Goal: Task Accomplishment & Management: Complete application form

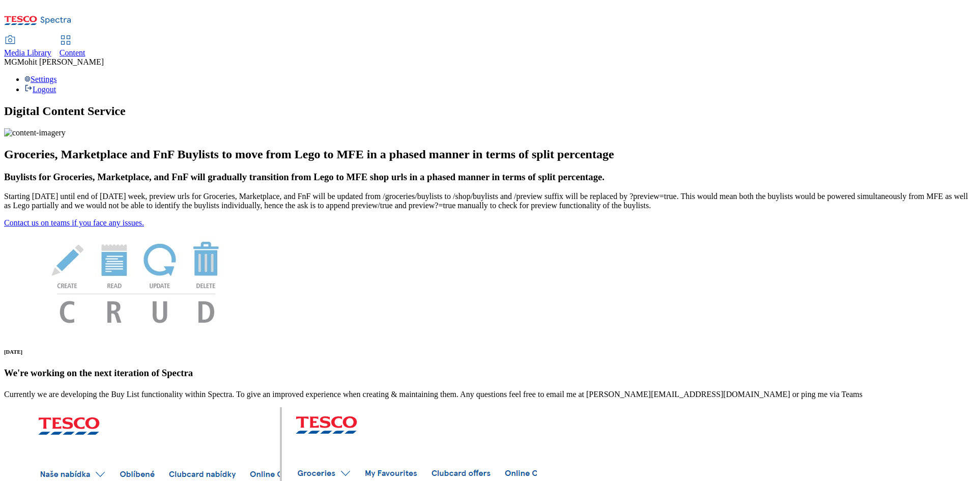
click at [86, 48] on span "Content" at bounding box center [73, 52] width 26 height 9
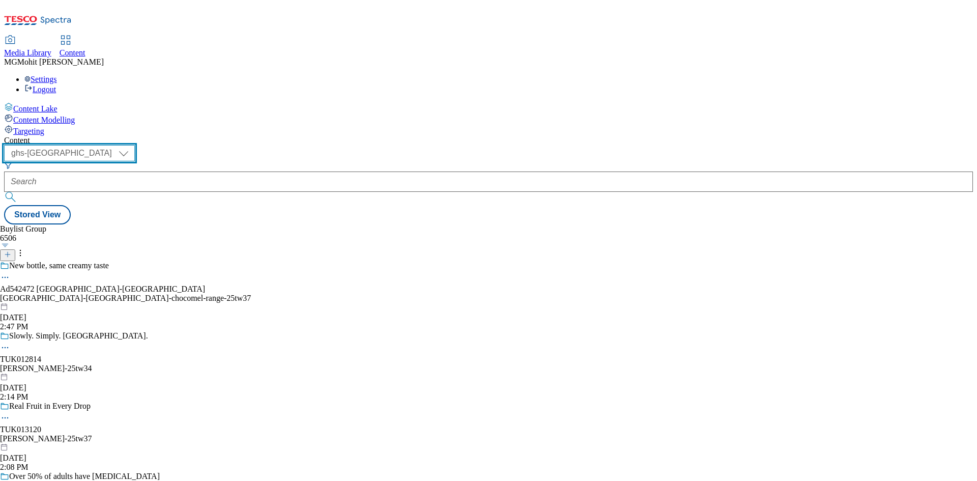
drag, startPoint x: 175, startPoint y: 80, endPoint x: 177, endPoint y: 99, distance: 18.9
click at [135, 145] on select "ghs-roi ghs-[GEOGRAPHIC_DATA]" at bounding box center [69, 153] width 131 height 16
drag, startPoint x: 177, startPoint y: 82, endPoint x: 178, endPoint y: 89, distance: 6.6
click at [135, 145] on select "ghs-roi ghs-[GEOGRAPHIC_DATA]" at bounding box center [69, 153] width 131 height 16
select select "ghs-roi"
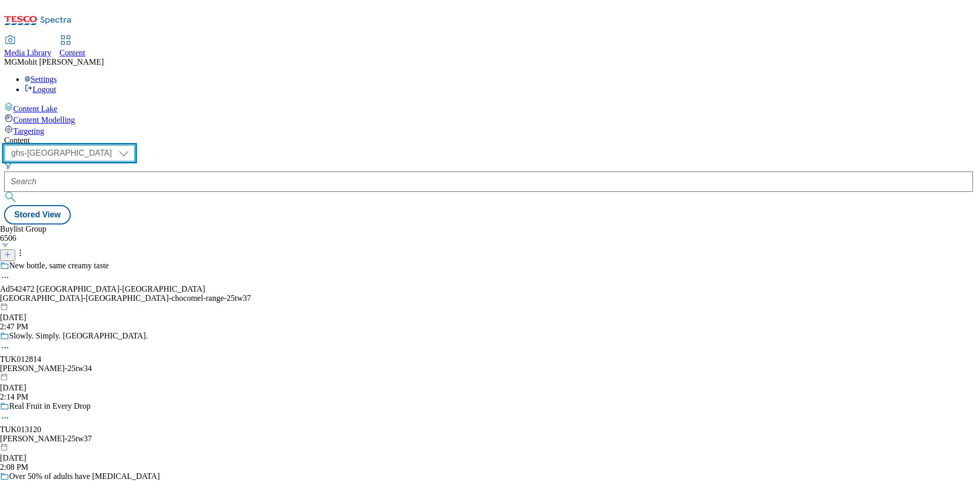
click at [132, 145] on select "ghs-roi ghs-[GEOGRAPHIC_DATA]" at bounding box center [69, 153] width 131 height 16
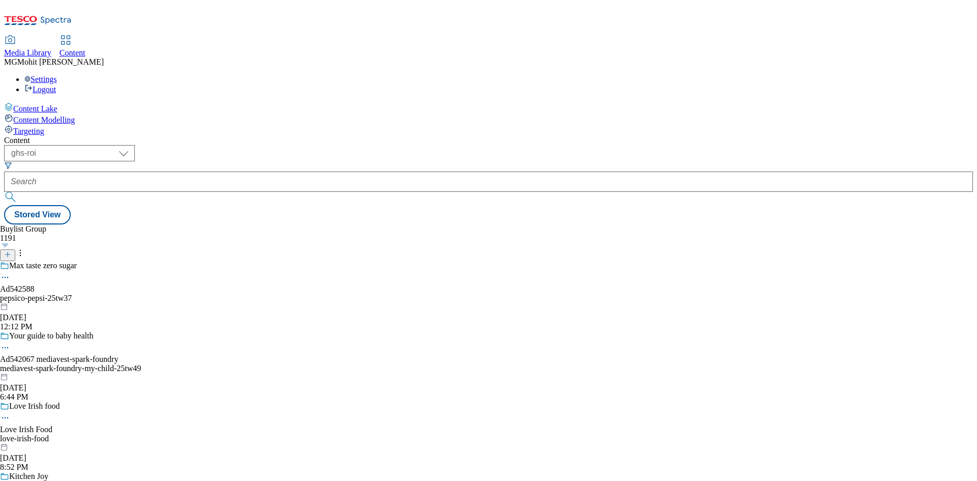
click at [11, 251] on icon at bounding box center [7, 254] width 7 height 7
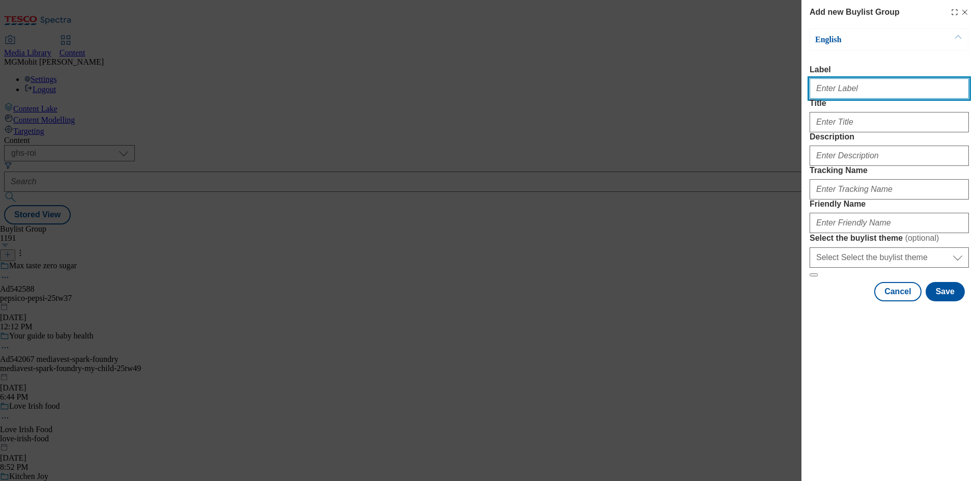
click at [867, 92] on input "Label" at bounding box center [889, 88] width 159 height 20
paste input "Ad542495 diageo"
type input "Ad542495 diageo"
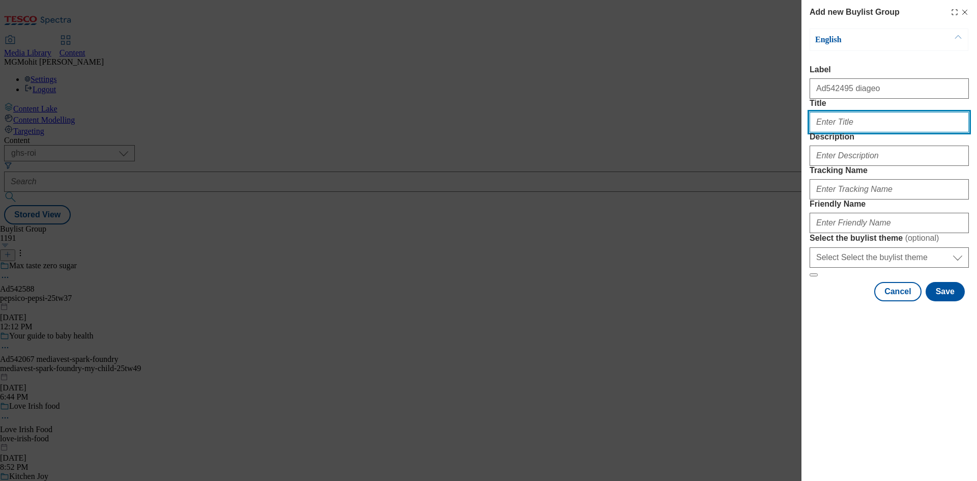
paste input "Full on crush flavour"
type input "Full on crush flavour"
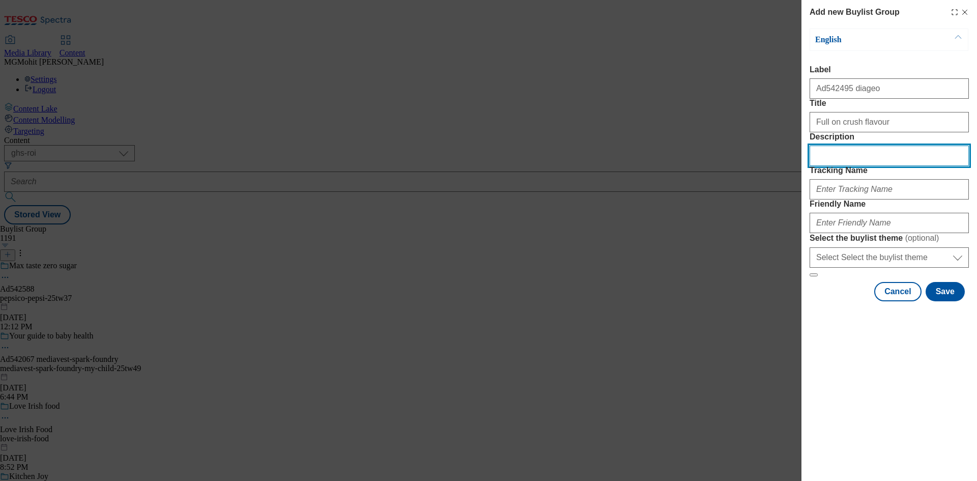
click at [791, 206] on div "Add new Buylist Group English Label Ad542495 diageo Title Full on crush flavour…" at bounding box center [488, 240] width 977 height 481
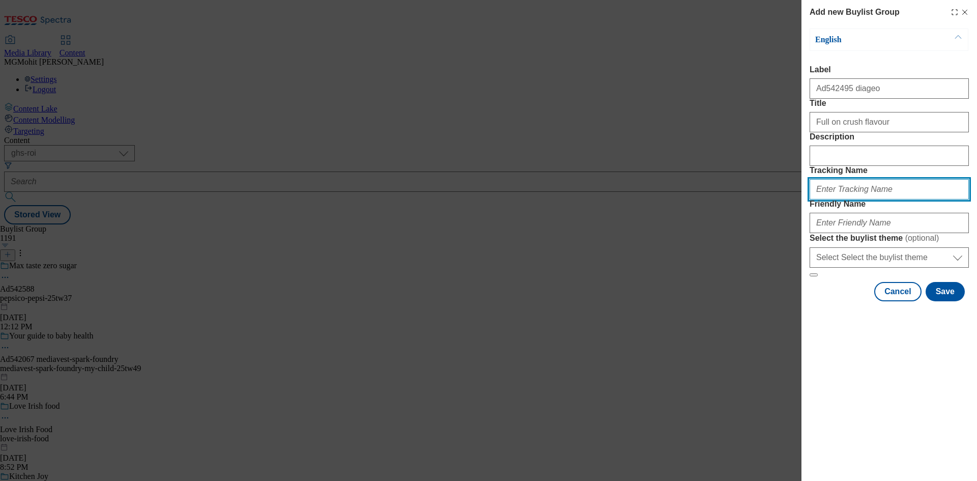
paste input "DH_AD542495"
type input "DH_AD542495"
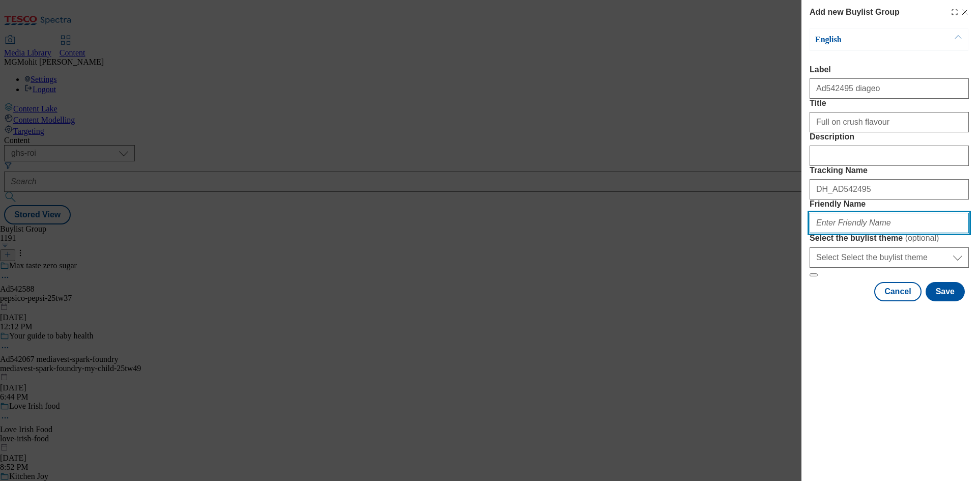
click at [870, 233] on input "Friendly Name" at bounding box center [889, 223] width 159 height 20
paste input "diageo-smirnoff-25tw36"
type input "diageo-smirnoff-25tw36"
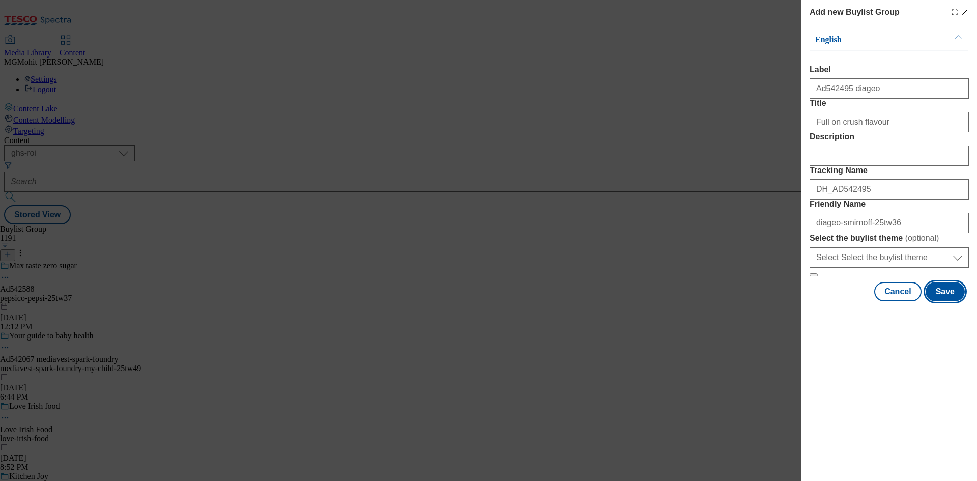
click at [942, 301] on button "Save" at bounding box center [945, 291] width 39 height 19
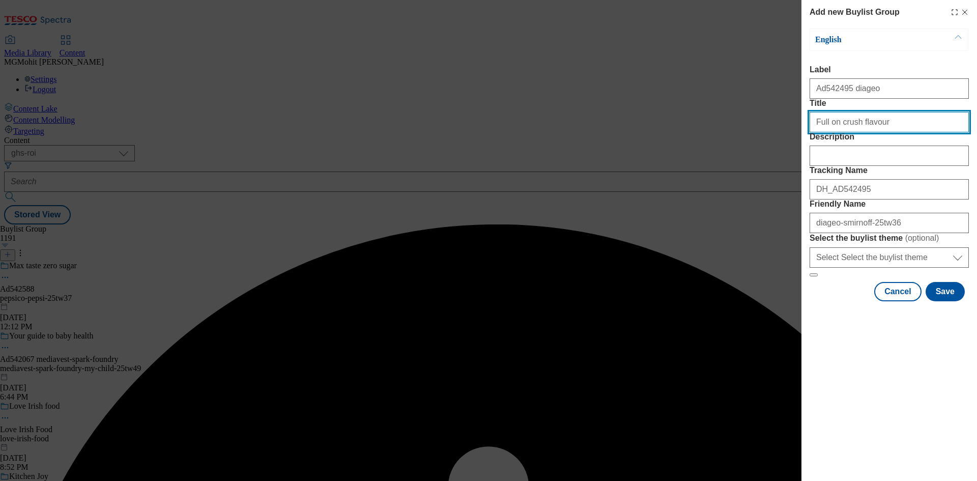
click at [910, 132] on input "Full on crush flavour" at bounding box center [889, 122] width 159 height 20
type input "Full on crush flavour"
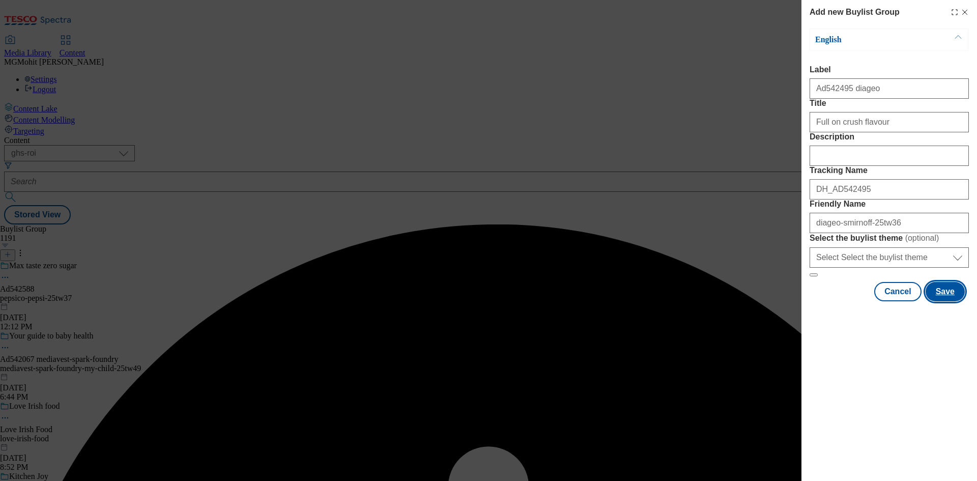
click at [955, 301] on button "Save" at bounding box center [945, 291] width 39 height 19
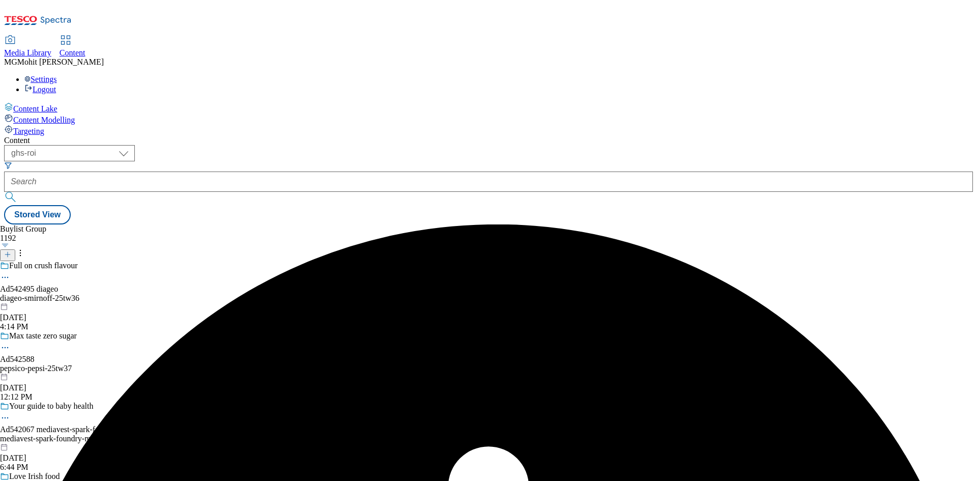
click at [149, 294] on div "diageo-smirnoff-25tw36" at bounding box center [74, 298] width 149 height 9
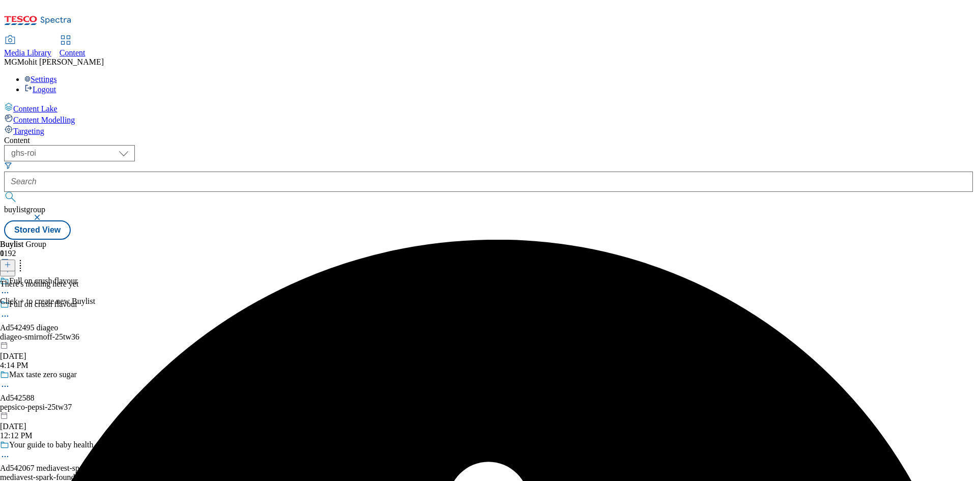
click at [11, 261] on icon at bounding box center [7, 264] width 7 height 7
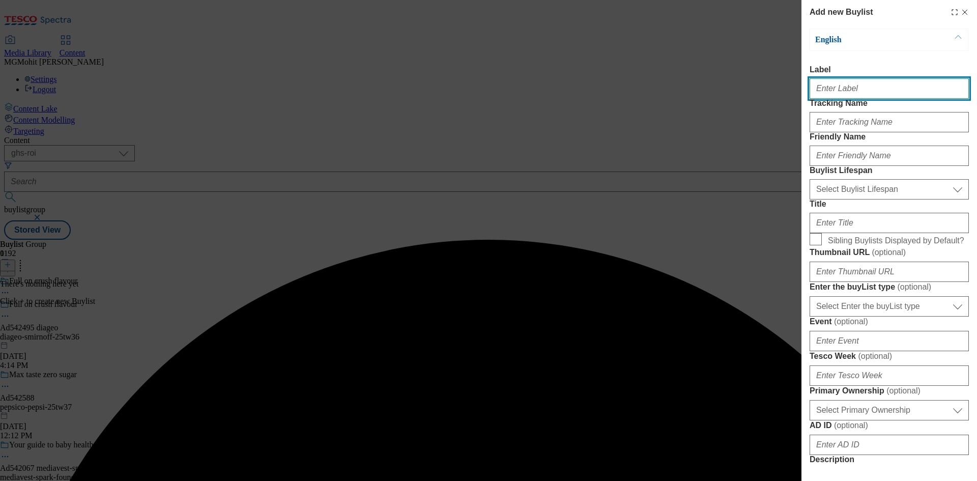
click at [848, 93] on input "Label" at bounding box center [889, 88] width 159 height 20
paste input "Ad542495"
type input "Ad542495"
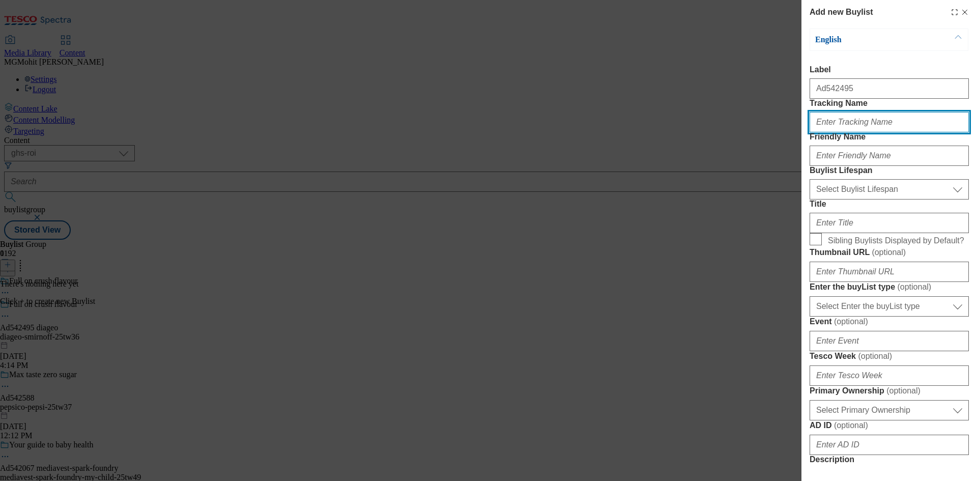
paste input "DH_AD542495"
type input "DH_AD542495"
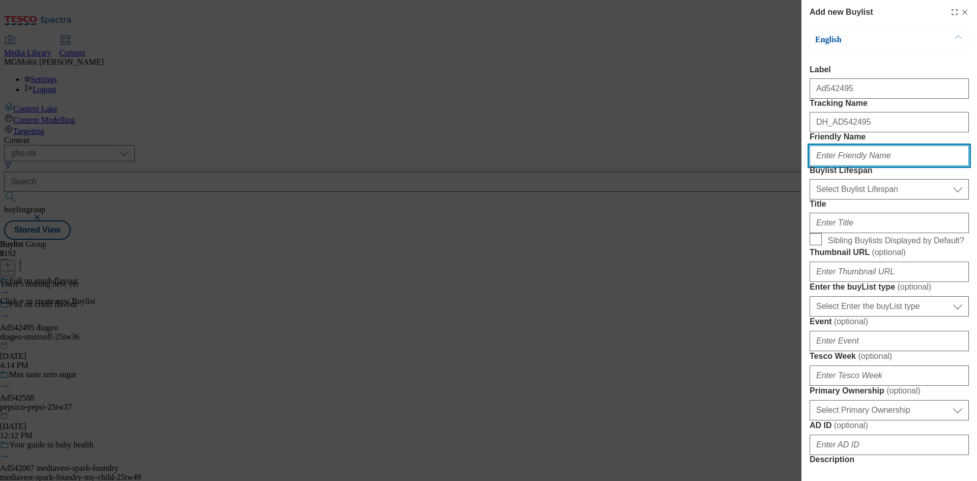
paste input "diageo"
type input "diageo"
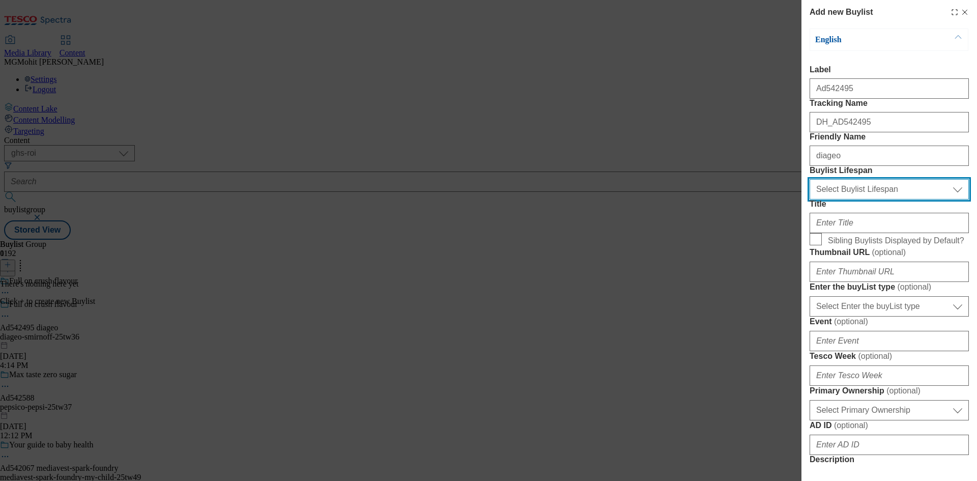
drag, startPoint x: 869, startPoint y: 246, endPoint x: 864, endPoint y: 254, distance: 10.3
click at [869, 200] on select "Select Buylist Lifespan evergreen seasonal tactical" at bounding box center [889, 189] width 159 height 20
select select "tactical"
click at [810, 200] on select "Select Buylist Lifespan evergreen seasonal tactical" at bounding box center [889, 189] width 159 height 20
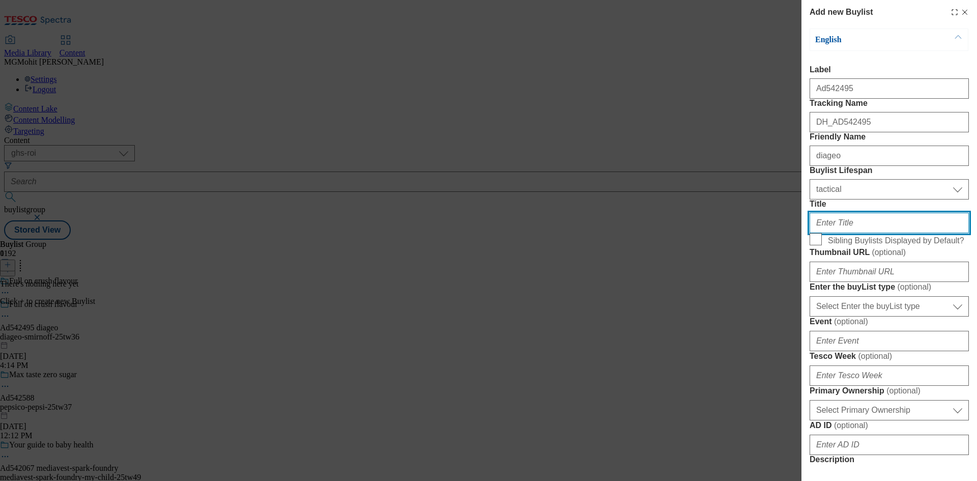
click at [839, 233] on input "Title" at bounding box center [889, 223] width 159 height 20
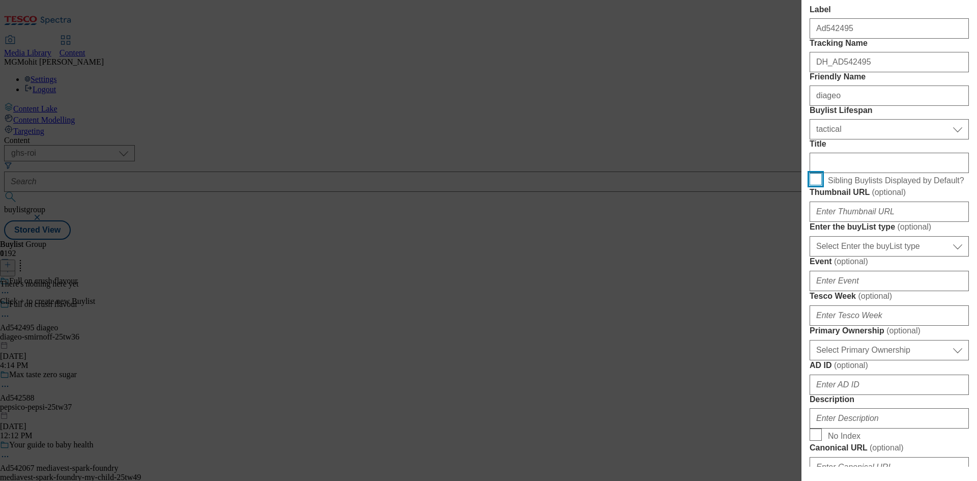
scroll to position [153, 0]
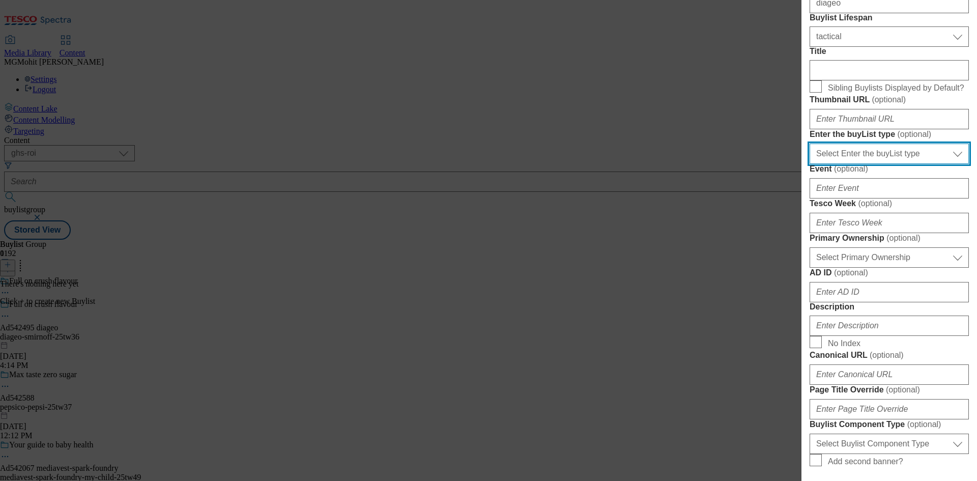
click at [846, 164] on select "Select Enter the buyList type event supplier funded long term >4 weeks supplier…" at bounding box center [889, 154] width 159 height 20
select select "supplier funded short term 1-3 weeks"
click at [810, 164] on select "Select Enter the buyList type event supplier funded long term >4 weeks supplier…" at bounding box center [889, 154] width 159 height 20
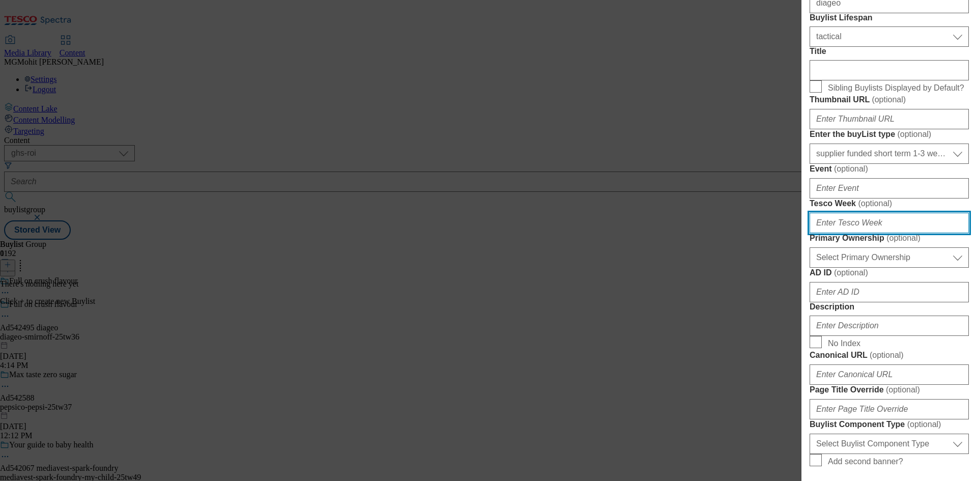
click at [842, 233] on input "Tesco Week ( optional )" at bounding box center [889, 223] width 159 height 20
type input "36"
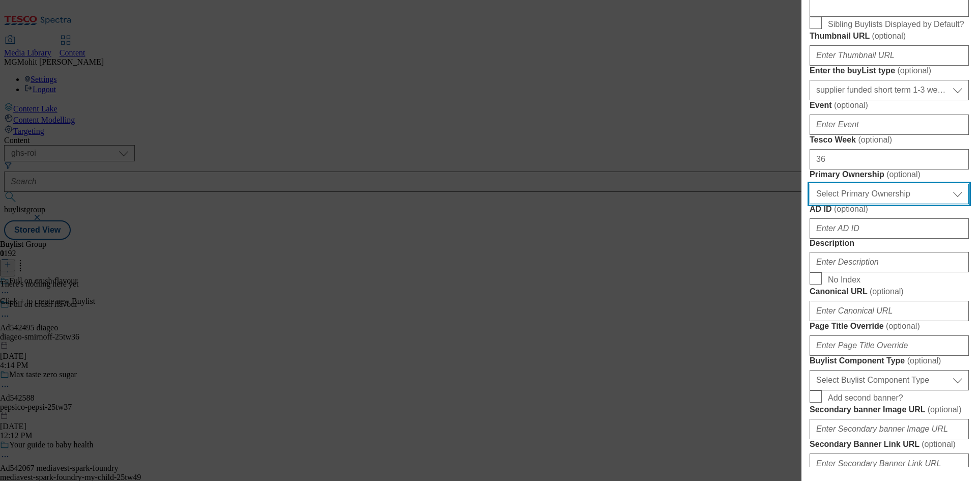
scroll to position [407, 0]
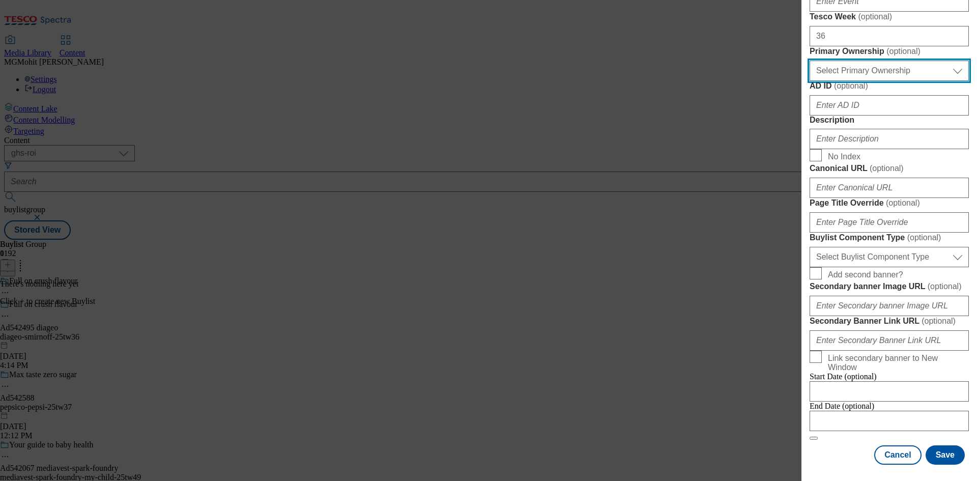
drag, startPoint x: 853, startPoint y: 172, endPoint x: 850, endPoint y: 177, distance: 5.2
click at [853, 81] on select "Select Primary Ownership [PERSON_NAME]" at bounding box center [889, 71] width 159 height 20
select select "tesco"
click at [810, 81] on select "Select Primary Ownership [PERSON_NAME]" at bounding box center [889, 71] width 159 height 20
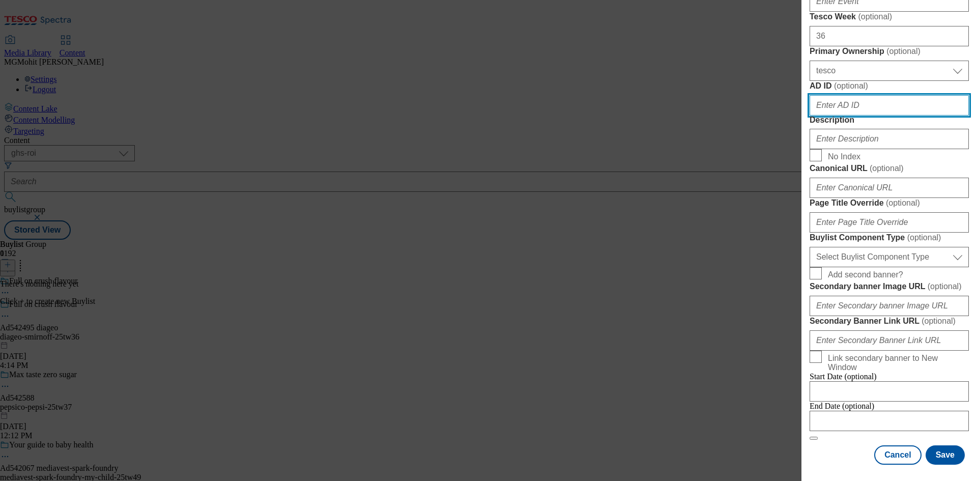
click at [830, 116] on input "AD ID ( optional )" at bounding box center [889, 105] width 159 height 20
paste input "542495"
type input "542495"
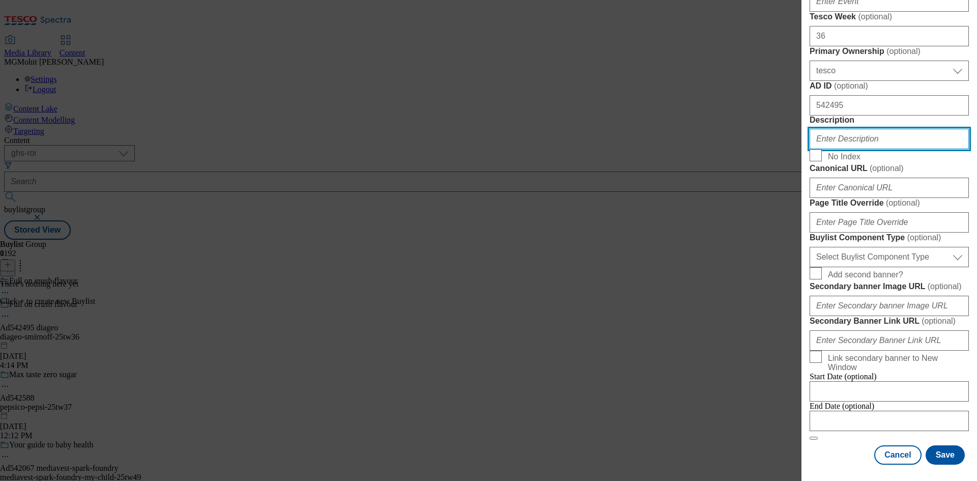
click at [841, 149] on input "Description" at bounding box center [889, 139] width 159 height 20
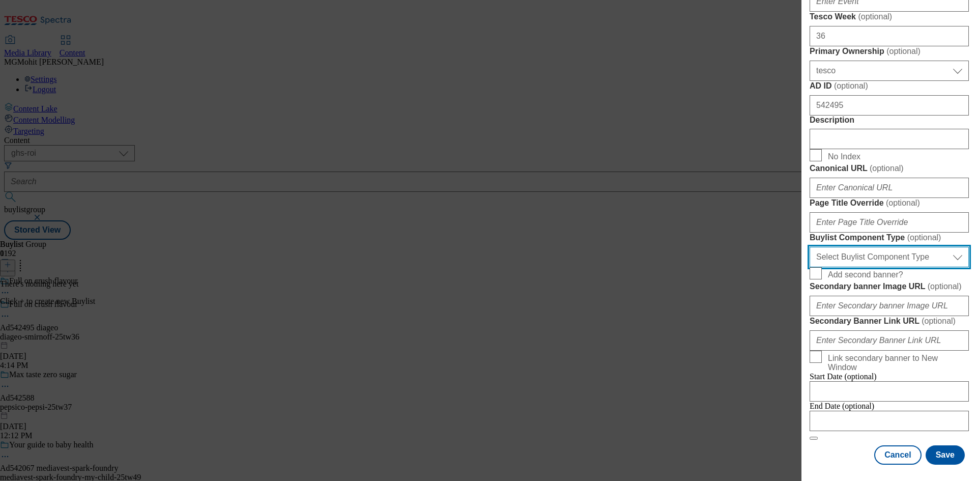
drag, startPoint x: 864, startPoint y: 249, endPoint x: 854, endPoint y: 253, distance: 11.2
click at [864, 249] on select "Select Buylist Component Type Banner Competition Header Meal" at bounding box center [889, 257] width 159 height 20
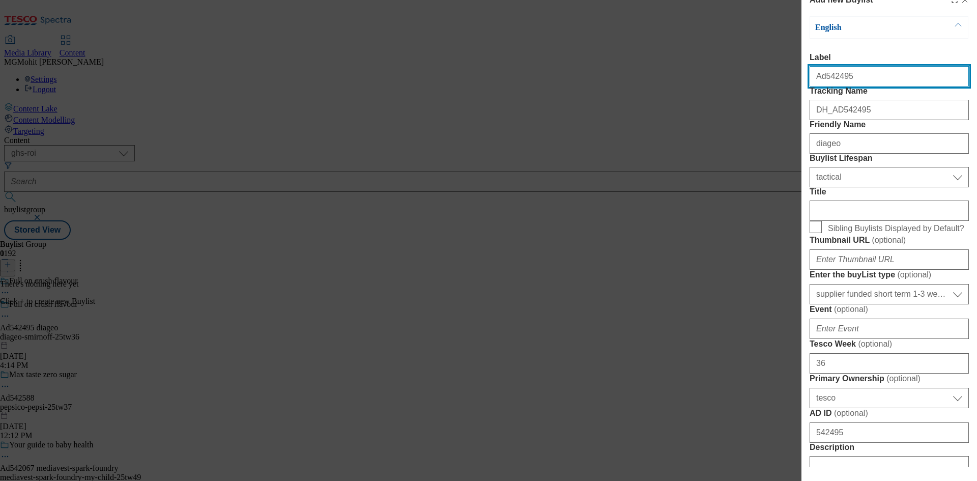
select select "Banner"
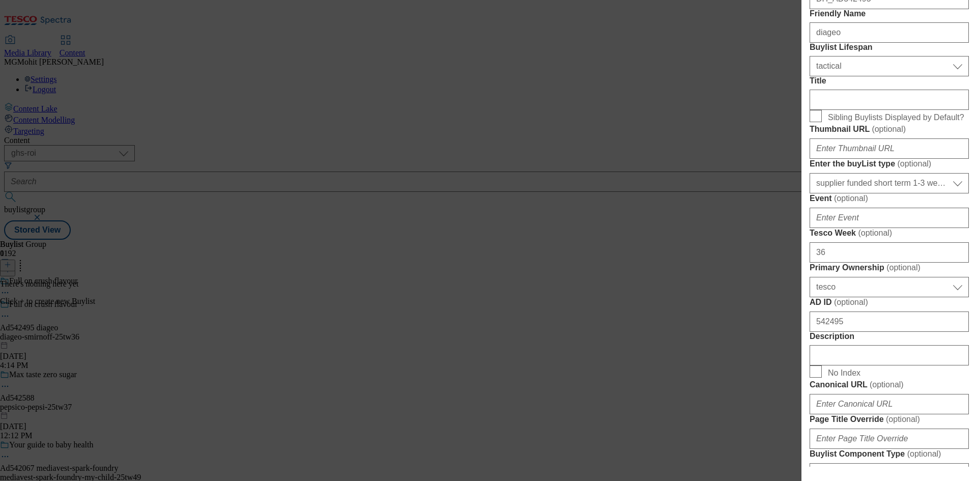
scroll to position [146, 0]
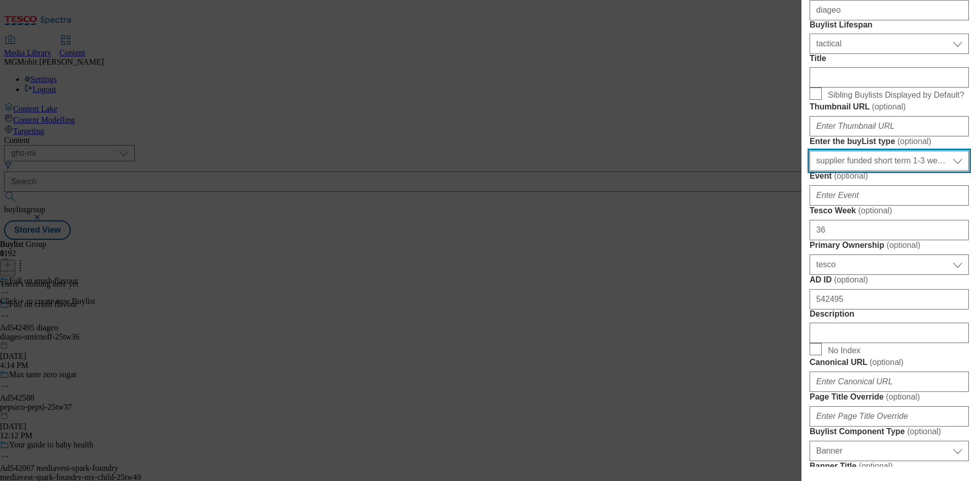
click at [862, 171] on select "Select Enter the buyList type event supplier funded long term >4 weeks supplier…" at bounding box center [889, 161] width 159 height 20
click at [810, 171] on select "Select Enter the buyList type event supplier funded long term >4 weeks supplier…" at bounding box center [889, 161] width 159 height 20
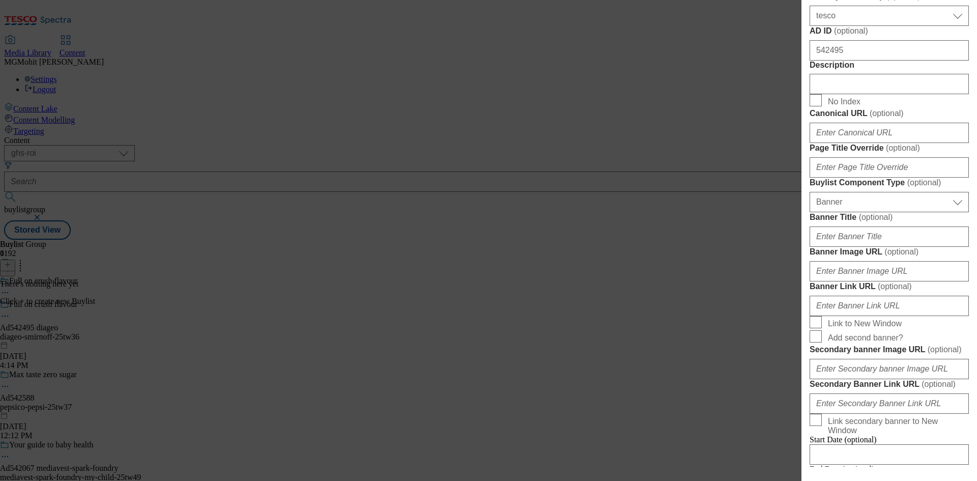
scroll to position [451, 0]
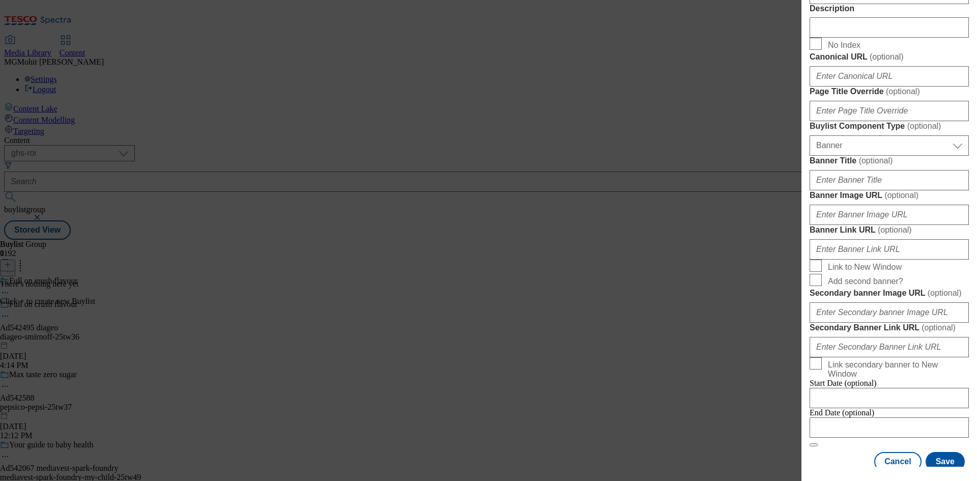
select select "dunnhumby"
click at [775, 228] on div "Add new Buylist English Label Ad542495 Tracking Name DH_AD542495 Friendly Name …" at bounding box center [488, 240] width 977 height 481
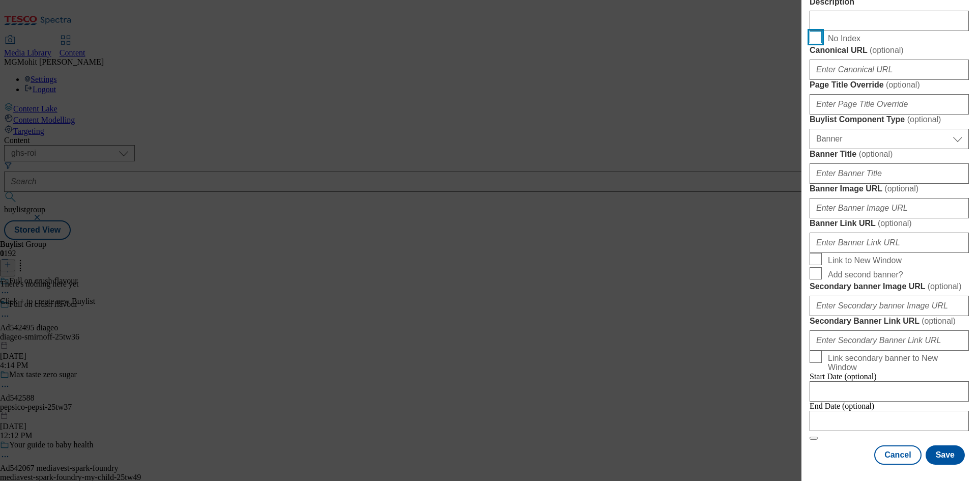
scroll to position [892, 0]
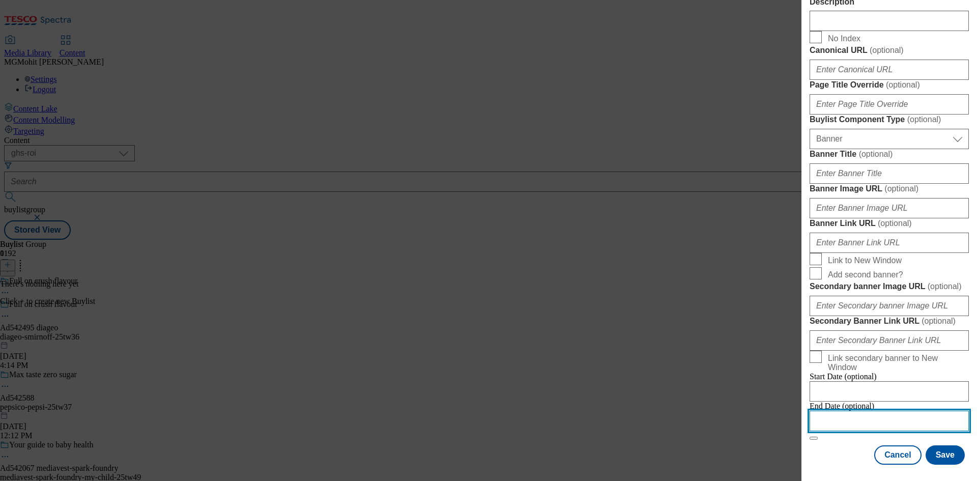
click at [846, 411] on input "Modal" at bounding box center [889, 421] width 159 height 20
select select "2025"
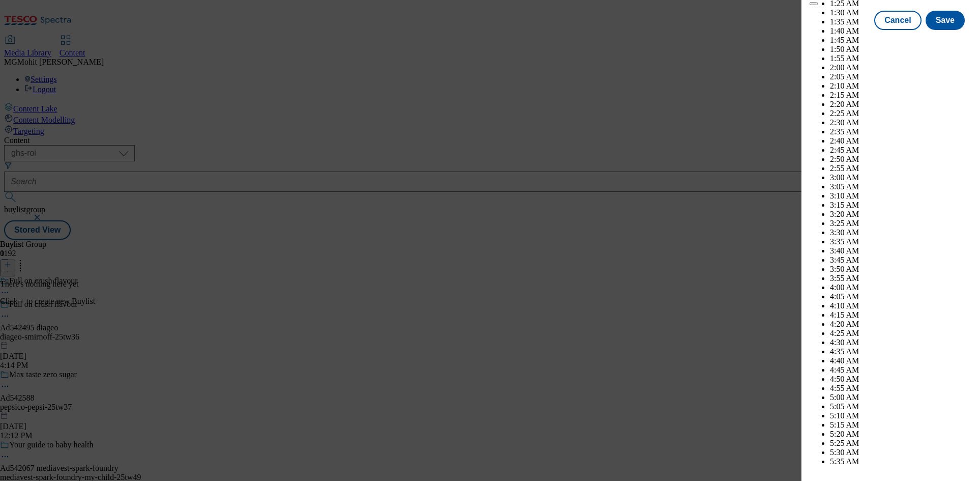
scroll to position [3665, 0]
select select "December"
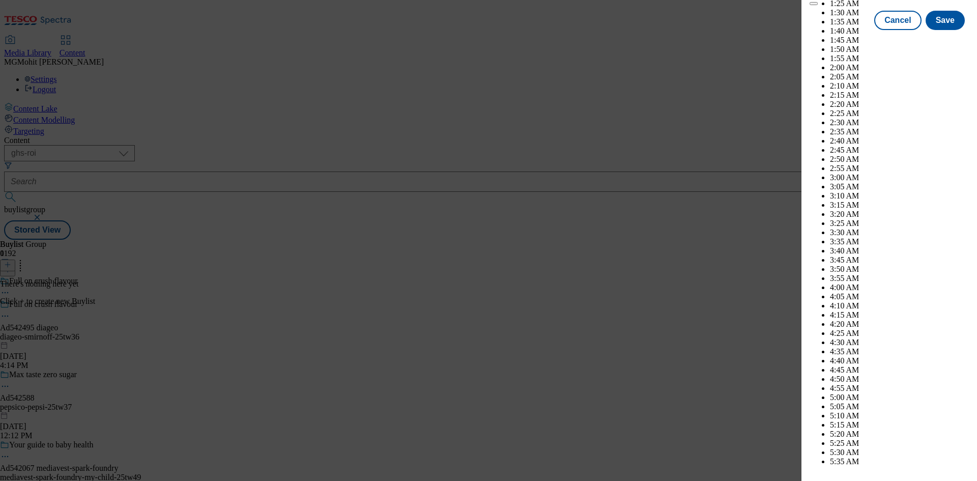
select select "2026"
select select "March"
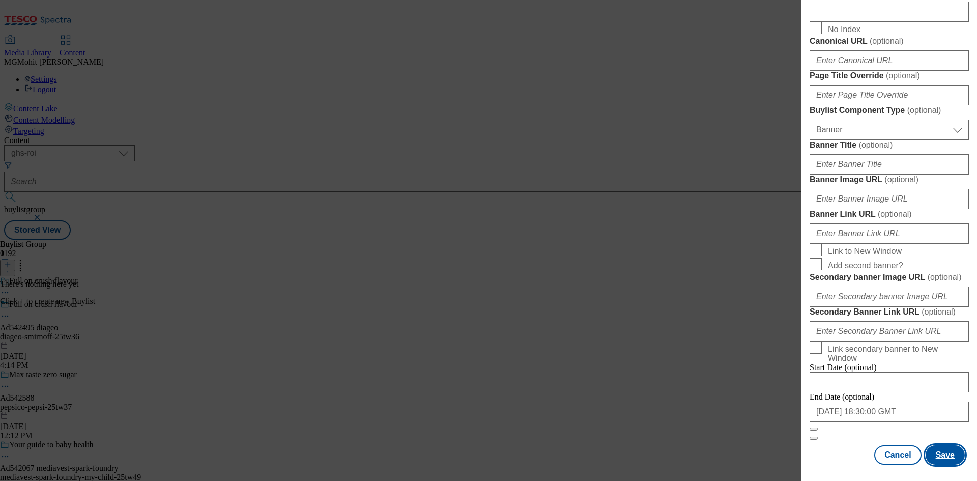
click at [941, 460] on button "Save" at bounding box center [945, 454] width 39 height 19
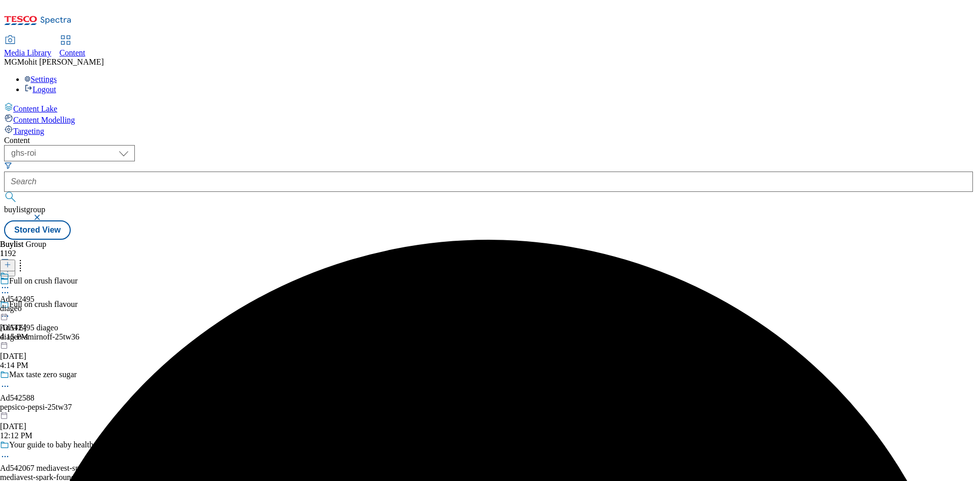
click at [35, 304] on div "diageo" at bounding box center [17, 308] width 35 height 9
click at [11, 261] on icon at bounding box center [7, 264] width 7 height 7
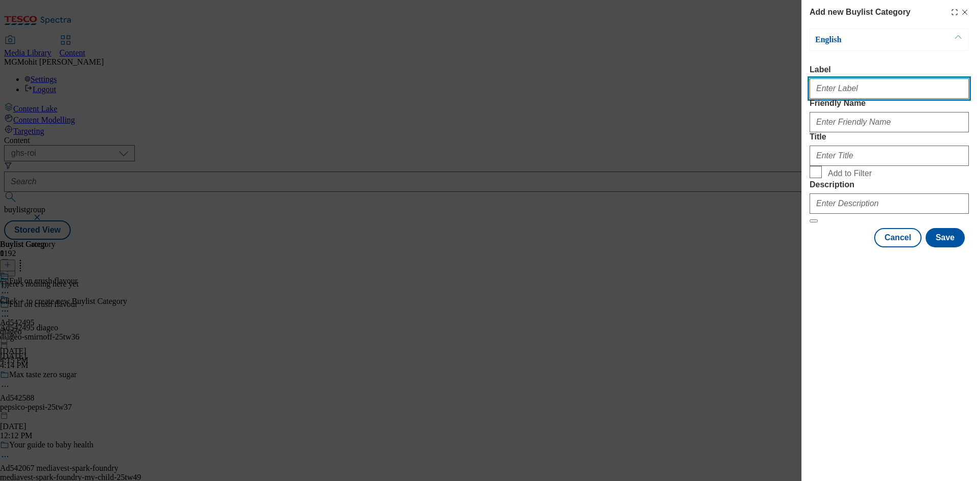
click at [855, 96] on input "Label" at bounding box center [889, 88] width 159 height 20
paste input "Ad542495"
type input "Ad542495"
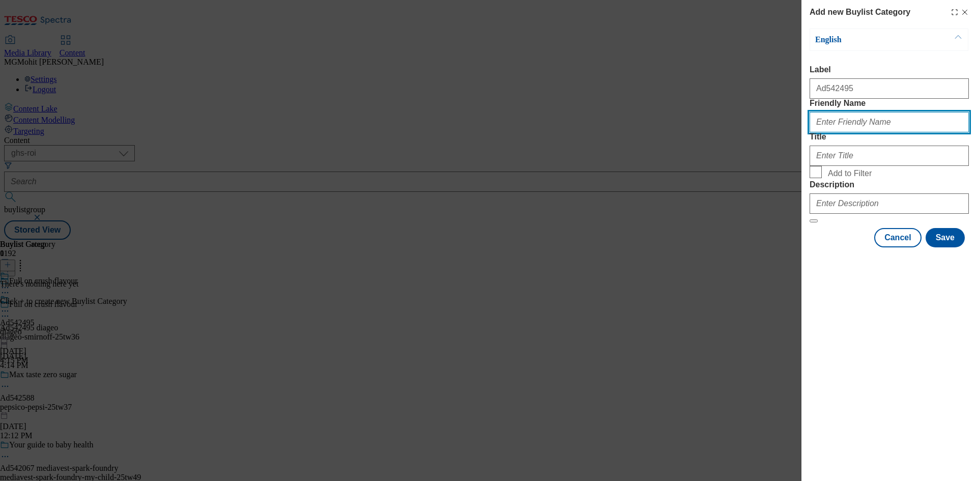
paste input "diageo-smirnoff"
type input "diageo-smirnoff"
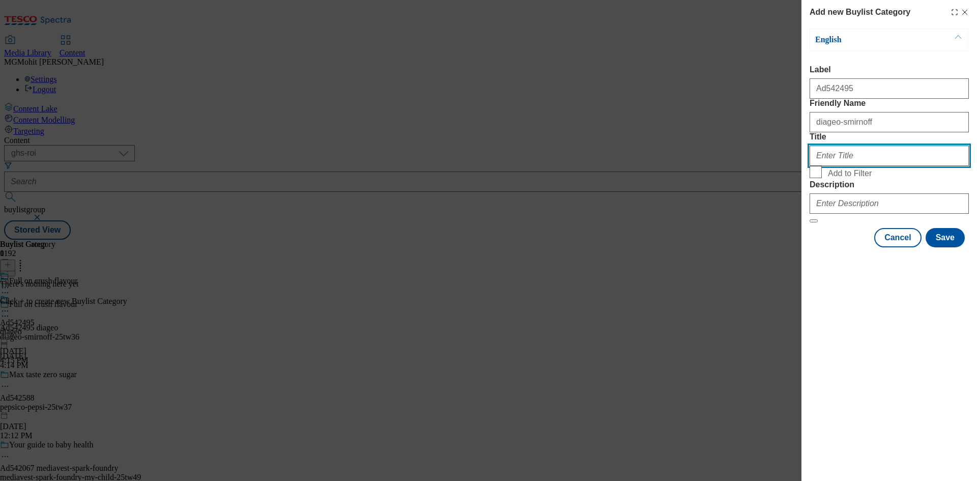
paste input "Diageo"
type input "Diageo"
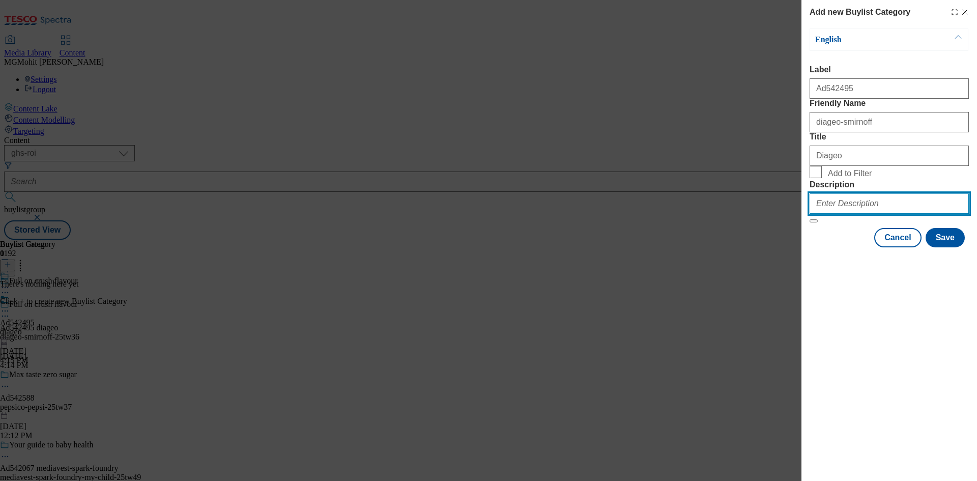
click at [847, 214] on input "Description" at bounding box center [889, 203] width 159 height 20
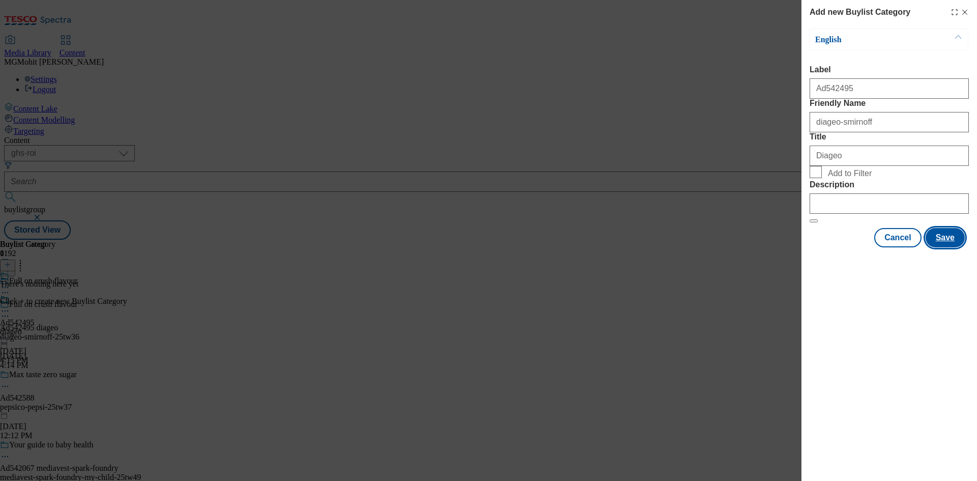
click at [938, 247] on button "Save" at bounding box center [945, 237] width 39 height 19
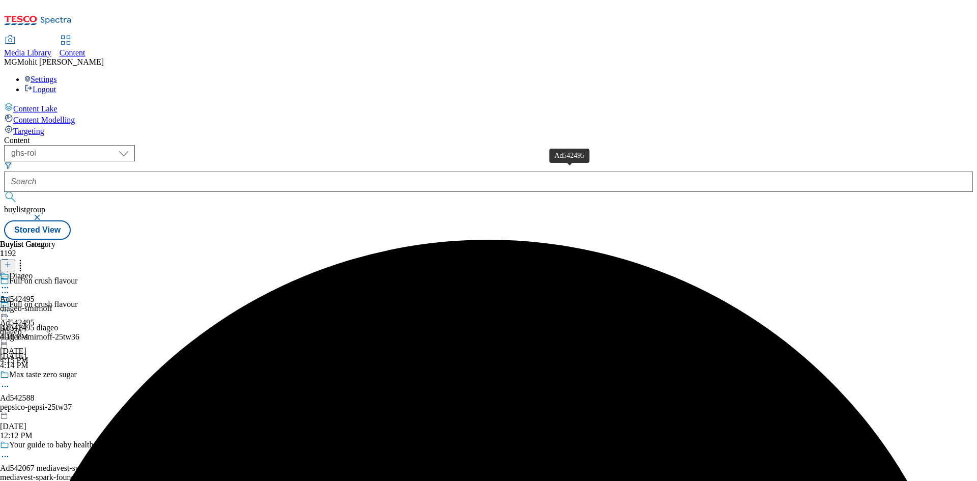
click at [35, 295] on div "Ad542495" at bounding box center [17, 299] width 35 height 9
click at [11, 261] on icon at bounding box center [7, 264] width 7 height 7
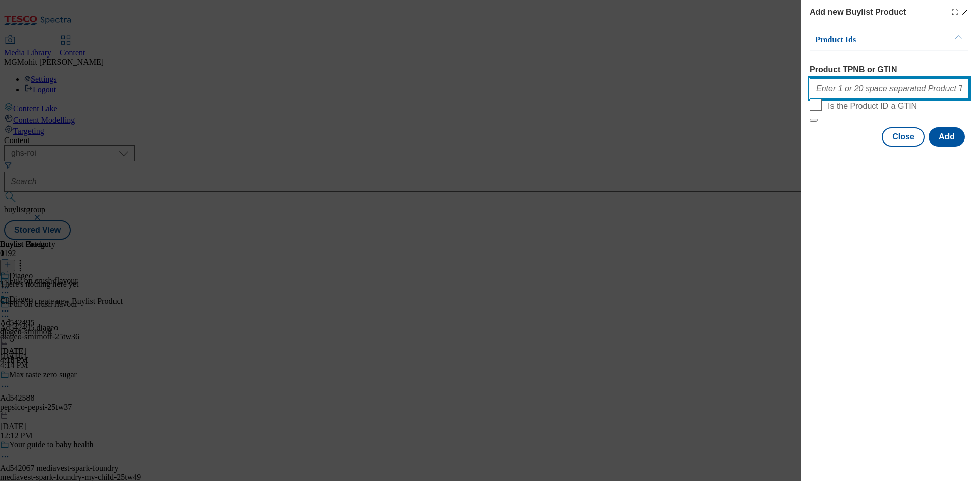
click at [852, 88] on input "Product TPNB or GTIN" at bounding box center [889, 88] width 159 height 20
paste input "96929915 97017023"
type input "96929915 97017023"
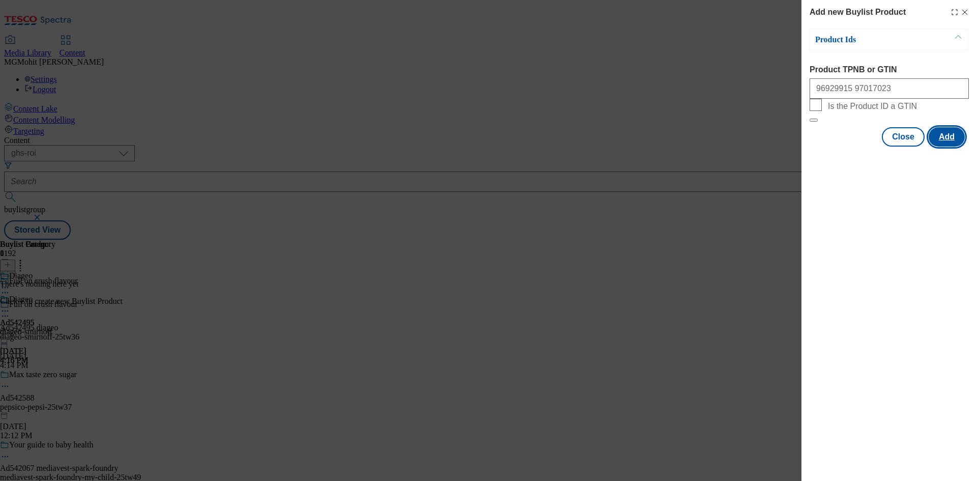
click at [943, 147] on button "Add" at bounding box center [947, 136] width 36 height 19
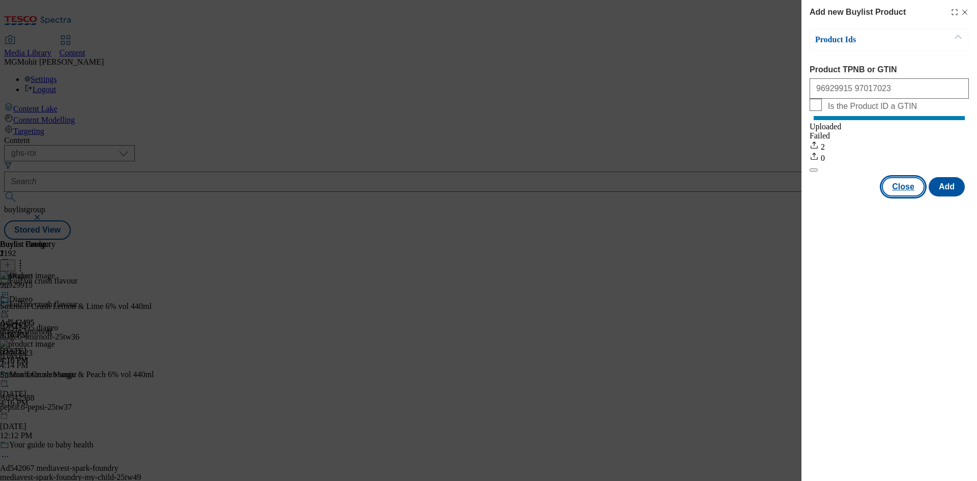
click at [905, 196] on button "Close" at bounding box center [903, 186] width 43 height 19
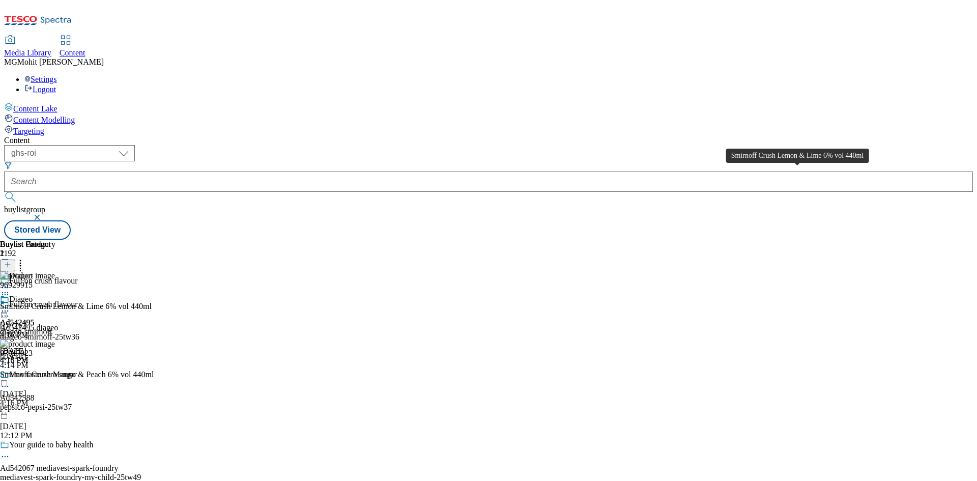
click at [152, 302] on div "Smirnoff Crush Lemon & Lime 6% vol 440ml" at bounding box center [76, 306] width 152 height 9
click at [10, 306] on icon at bounding box center [5, 311] width 10 height 10
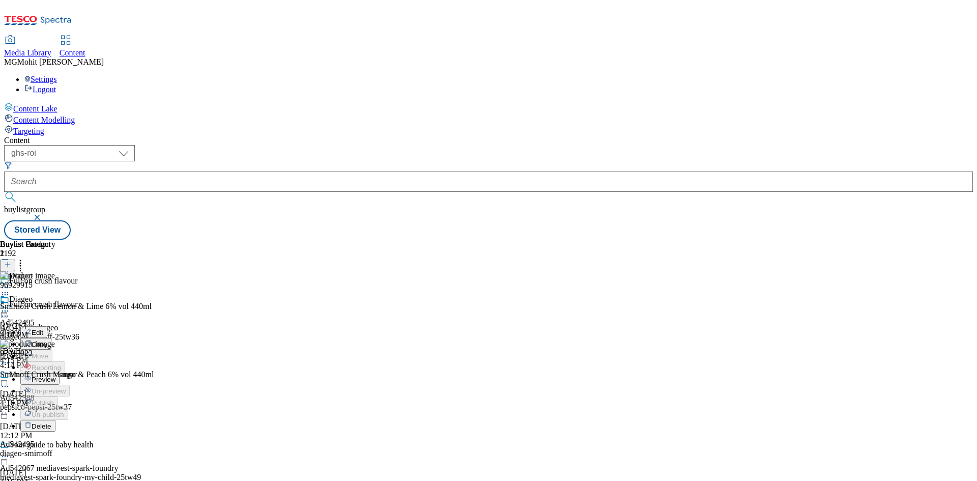
click at [43, 329] on span "Edit" at bounding box center [38, 333] width 12 height 8
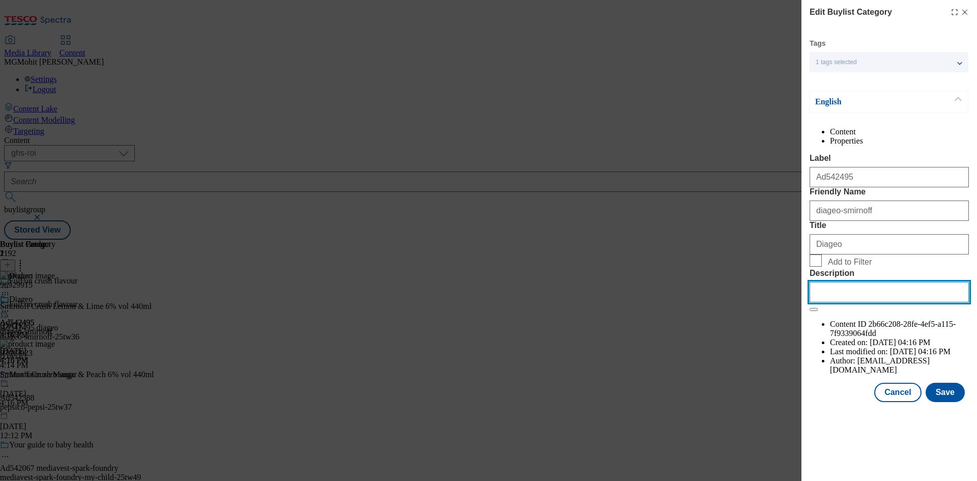
click at [876, 302] on input "Description" at bounding box center [889, 292] width 159 height 20
paste input "Smirnoff Crush Lemon & Lime 6% vol 440ml"
type input "Smirnoff Crush Lemon & Lime 6% vol 440ml"
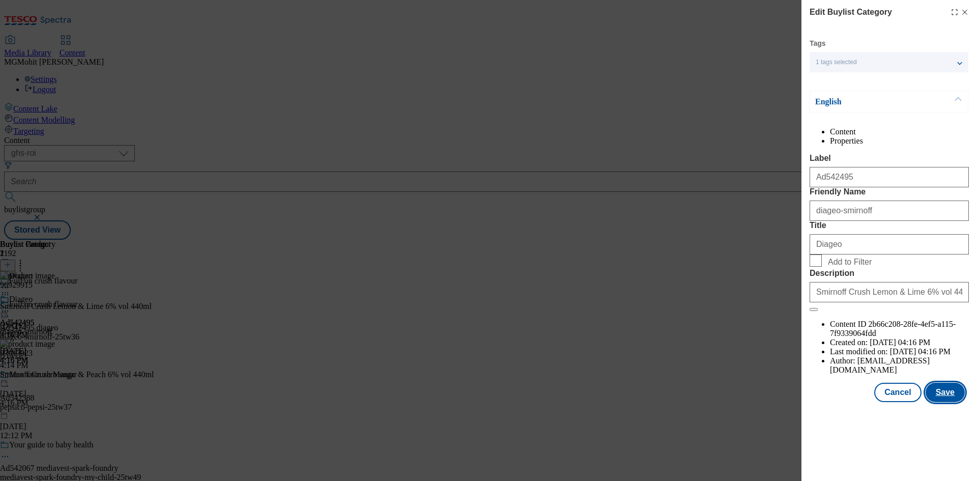
click at [945, 402] on button "Save" at bounding box center [945, 392] width 39 height 19
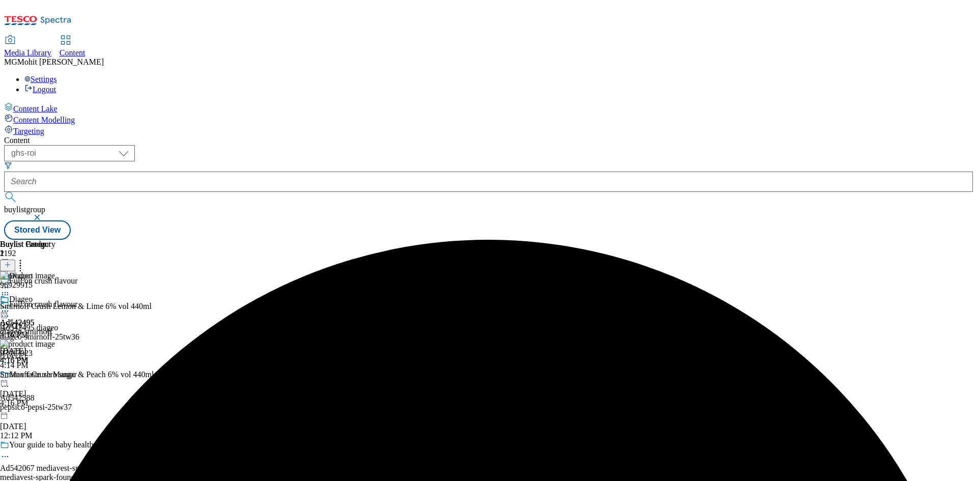
click at [10, 306] on icon at bounding box center [5, 311] width 10 height 10
click at [43, 329] on span "Edit" at bounding box center [38, 333] width 12 height 8
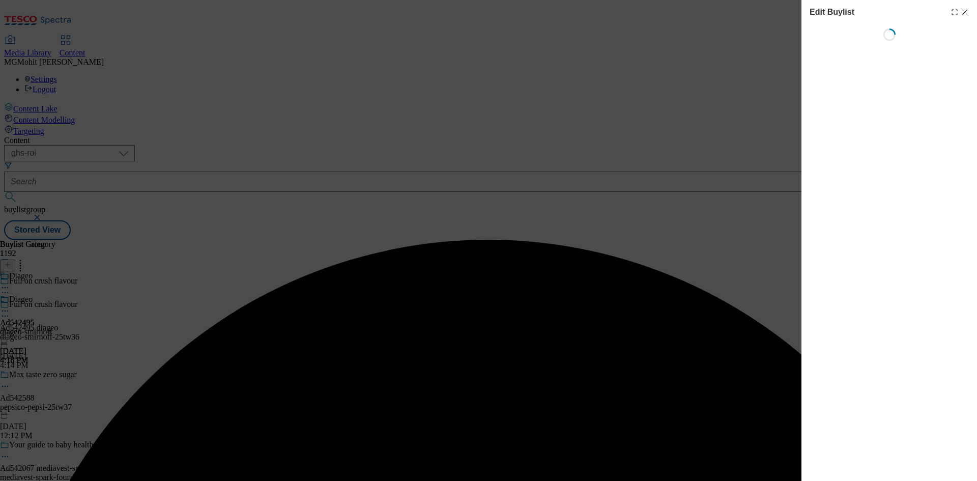
select select "tactical"
select select "supplier funded short term 1-3 weeks"
select select "dunnhumby"
select select "Banner"
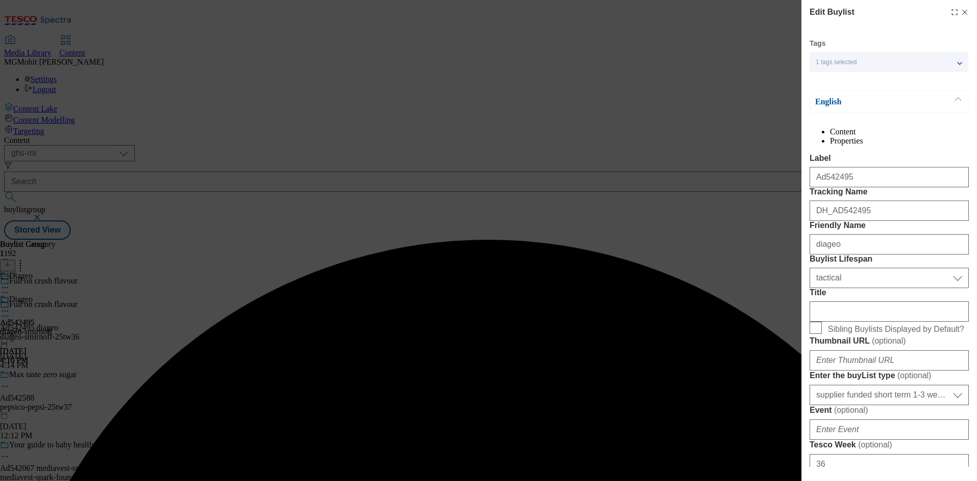
scroll to position [356, 0]
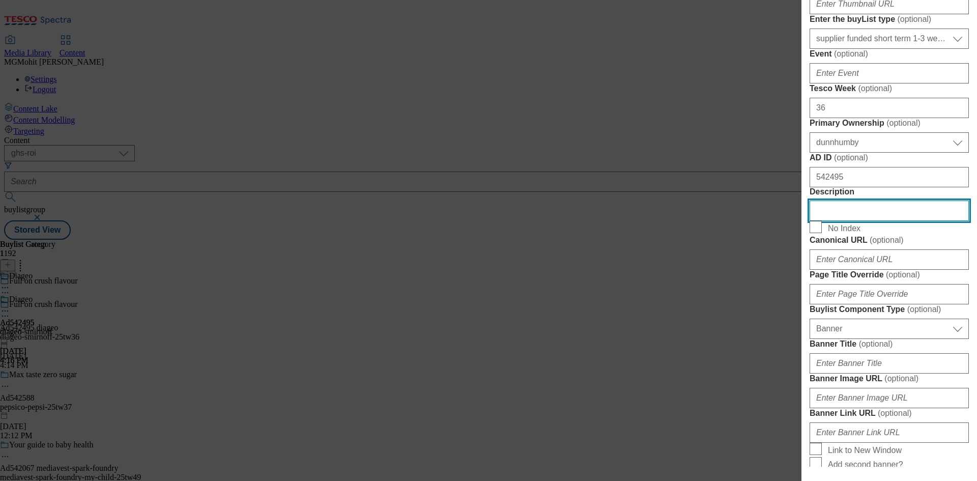
click at [845, 221] on input "Description" at bounding box center [889, 211] width 159 height 20
paste input "Smirnoff Crush Lemon & Lime 6% vol 440ml"
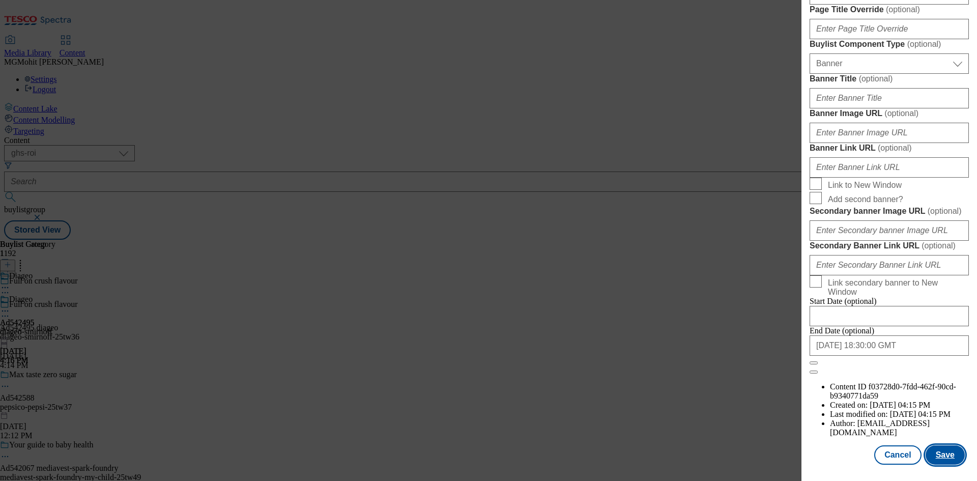
scroll to position [1000, 0]
type input "Smirnoff Crush Lemon & Lime 6% vol 440ml"
click at [940, 451] on button "Save" at bounding box center [945, 454] width 39 height 19
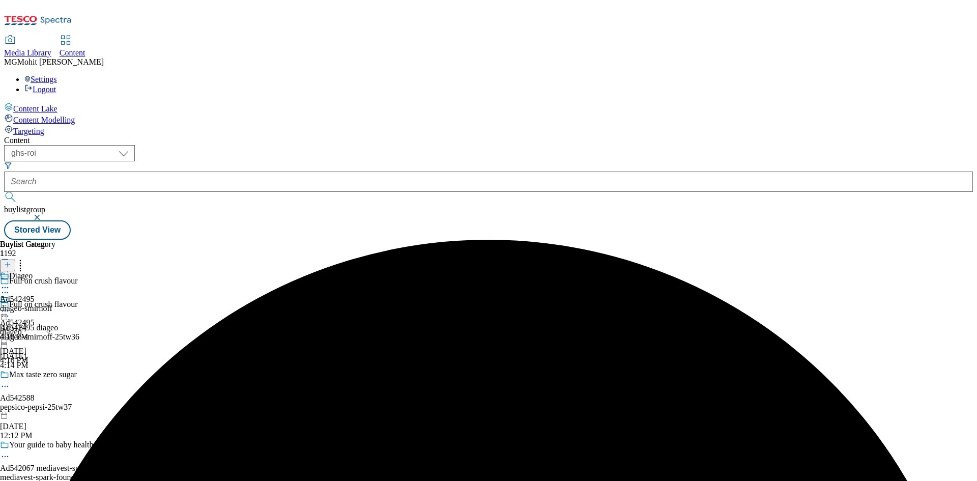
drag, startPoint x: 279, startPoint y: 160, endPoint x: 272, endPoint y: 163, distance: 7.6
click at [10, 311] on icon at bounding box center [5, 316] width 10 height 10
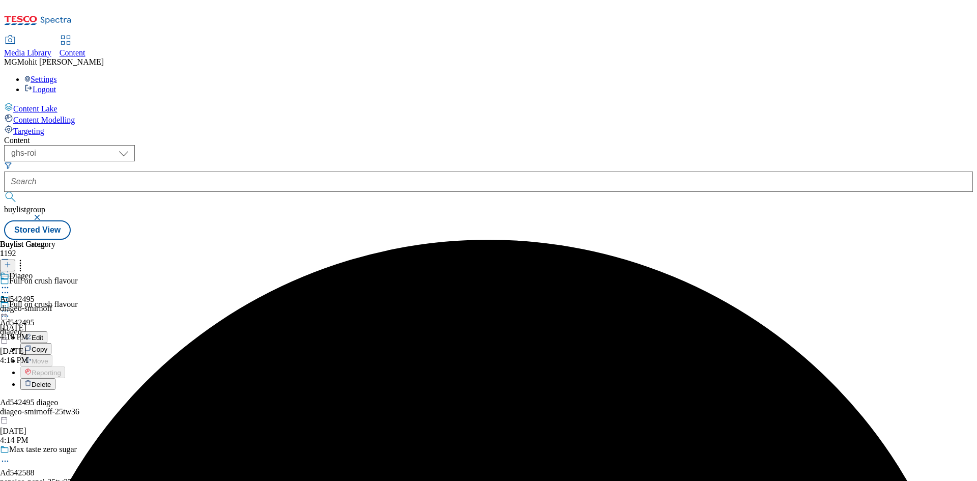
click at [43, 334] on span "Edit" at bounding box center [38, 338] width 12 height 8
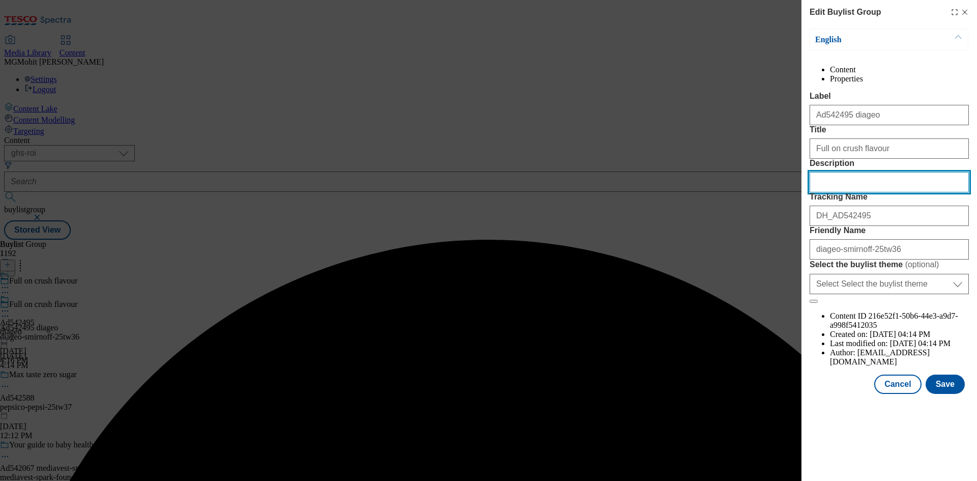
click at [838, 192] on input "Description" at bounding box center [889, 182] width 159 height 20
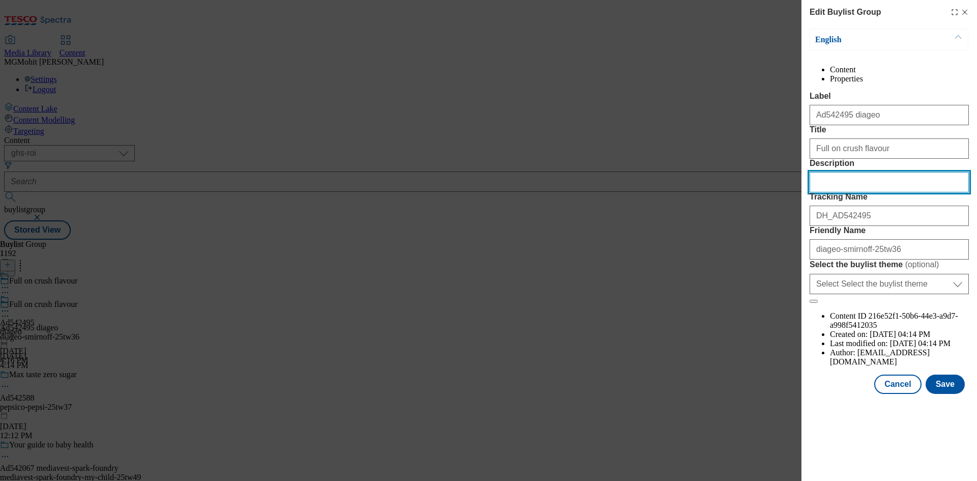
paste input "Smirnoff Crush Lemon & Lime 6% vol 440ml"
type input "Smirnoff Crush Lemon & Lime 6% vol 440ml"
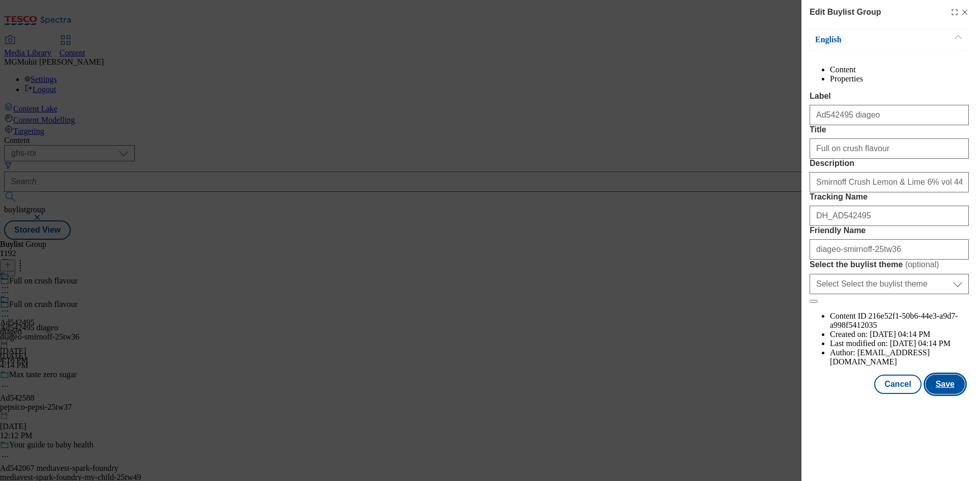
click at [945, 394] on button "Save" at bounding box center [945, 384] width 39 height 19
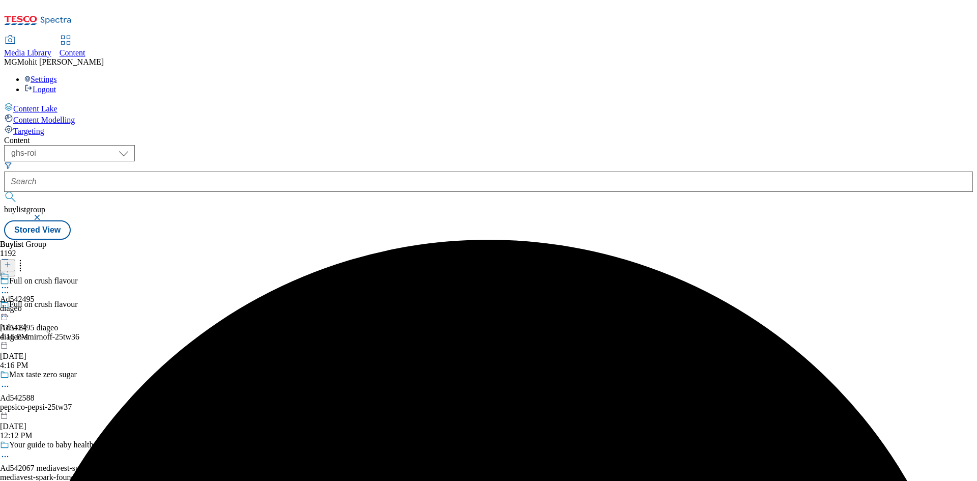
click at [10, 282] on icon at bounding box center [5, 287] width 10 height 10
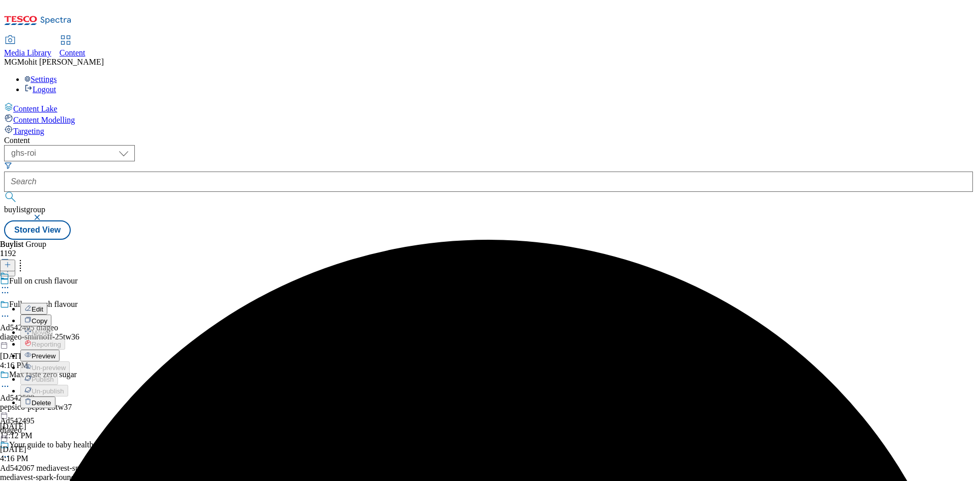
click at [55, 352] on span "Preview" at bounding box center [44, 356] width 24 height 8
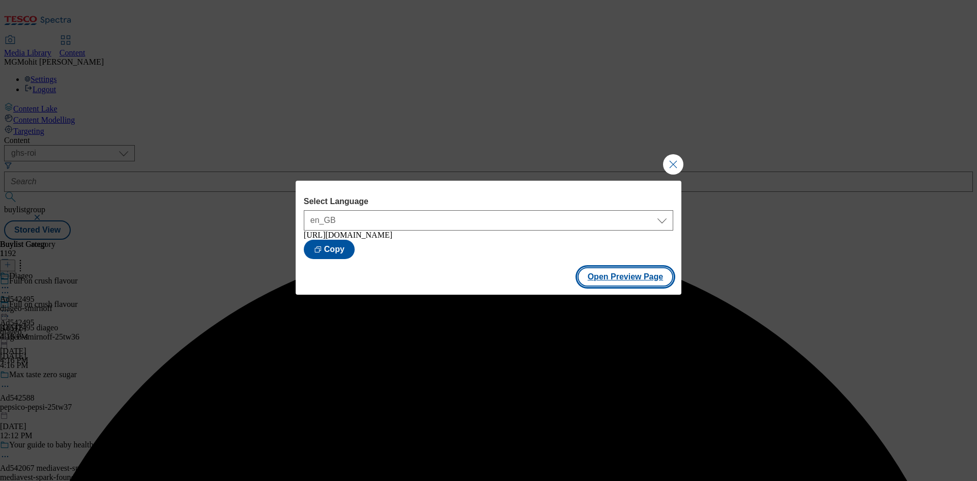
click at [662, 280] on button "Open Preview Page" at bounding box center [626, 276] width 96 height 19
click at [669, 161] on button "Close Modal" at bounding box center [673, 164] width 20 height 20
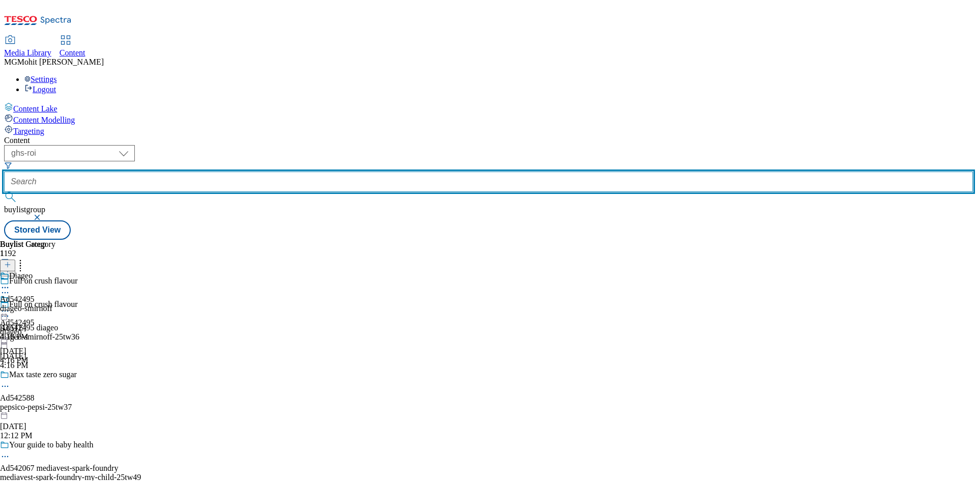
click at [266, 172] on input "text" at bounding box center [488, 182] width 969 height 20
paste input "Ad542525"
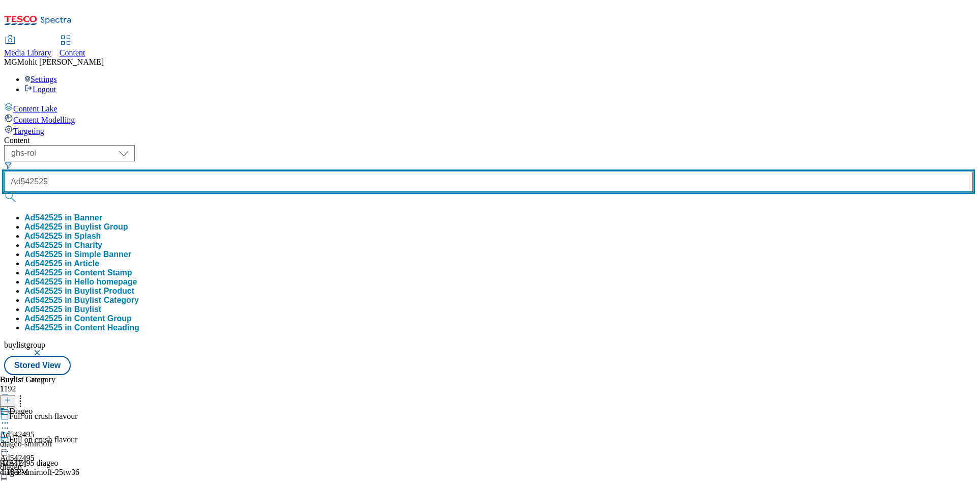
type input "Ad542525"
click at [4, 192] on button "submit" at bounding box center [11, 197] width 14 height 10
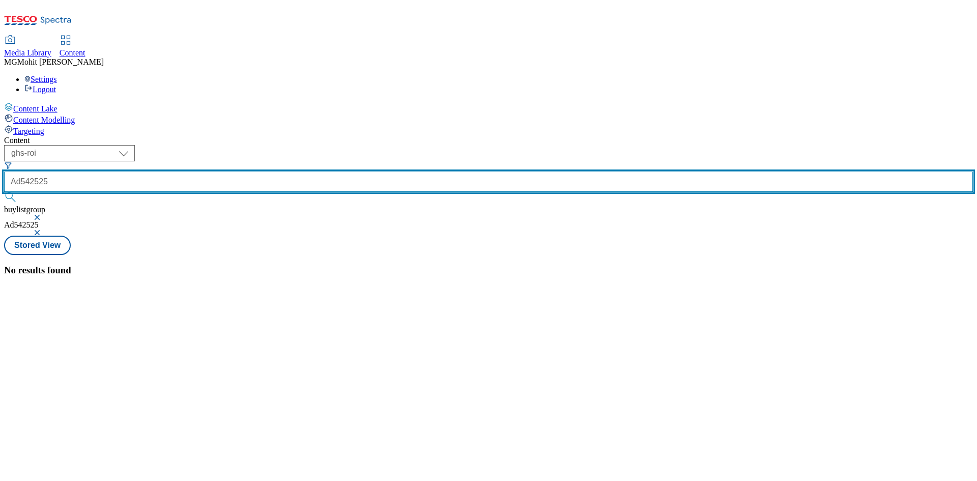
click at [268, 172] on input "Ad542525" at bounding box center [488, 182] width 969 height 20
click at [4, 192] on button "submit" at bounding box center [11, 197] width 14 height 10
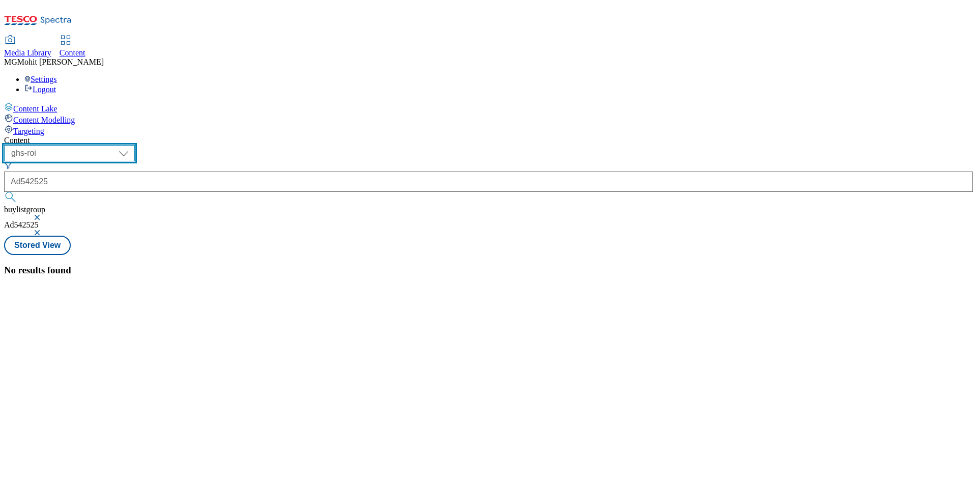
click at [135, 145] on select "ghs-roi ghs-[GEOGRAPHIC_DATA]" at bounding box center [69, 153] width 131 height 16
select select "ghs-[GEOGRAPHIC_DATA]"
click at [132, 145] on select "ghs-roi ghs-[GEOGRAPHIC_DATA]" at bounding box center [69, 153] width 131 height 16
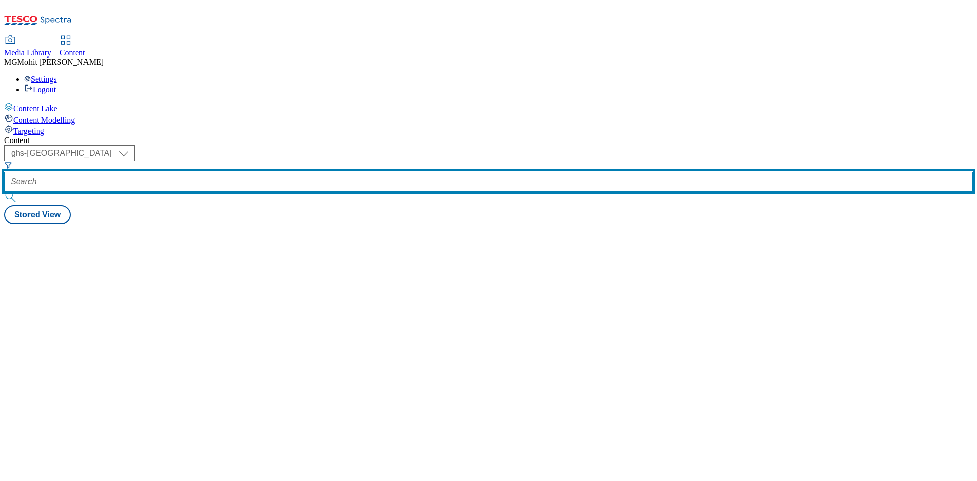
click at [251, 172] on input "text" at bounding box center [488, 182] width 969 height 20
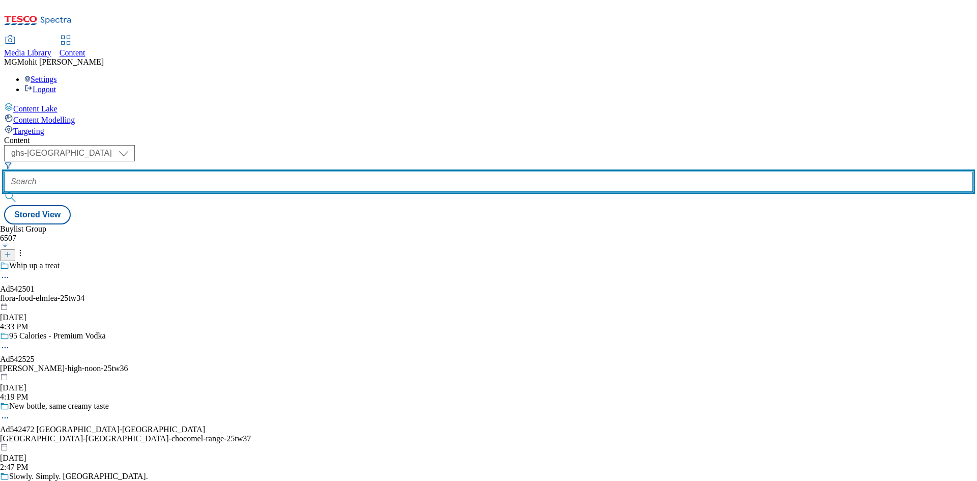
paste input "Ad542525"
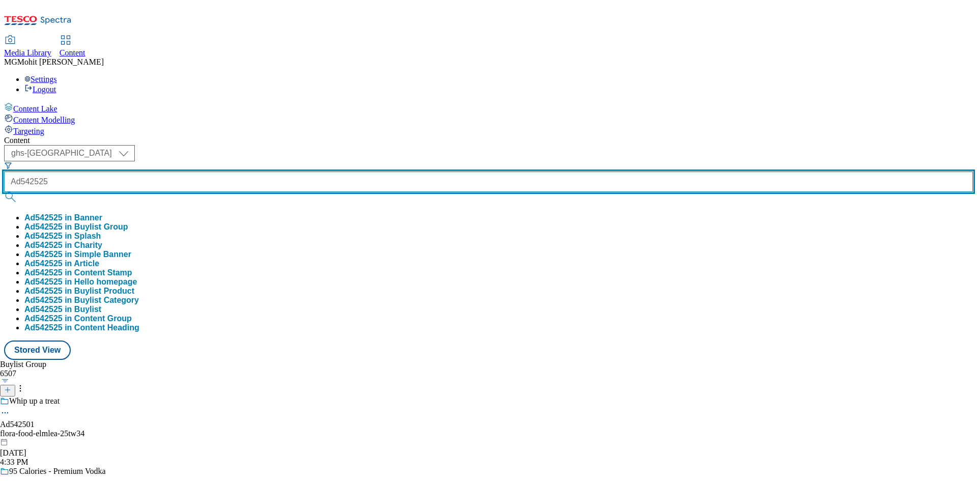
click at [4, 192] on button "submit" at bounding box center [11, 197] width 14 height 10
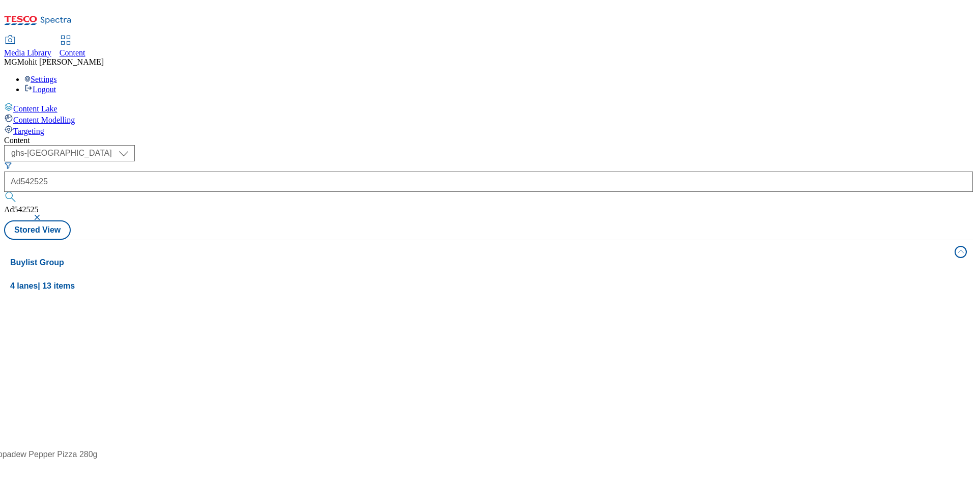
click at [370, 36] on div "Media Library Content MG [PERSON_NAME] Settings Logout" at bounding box center [488, 65] width 969 height 58
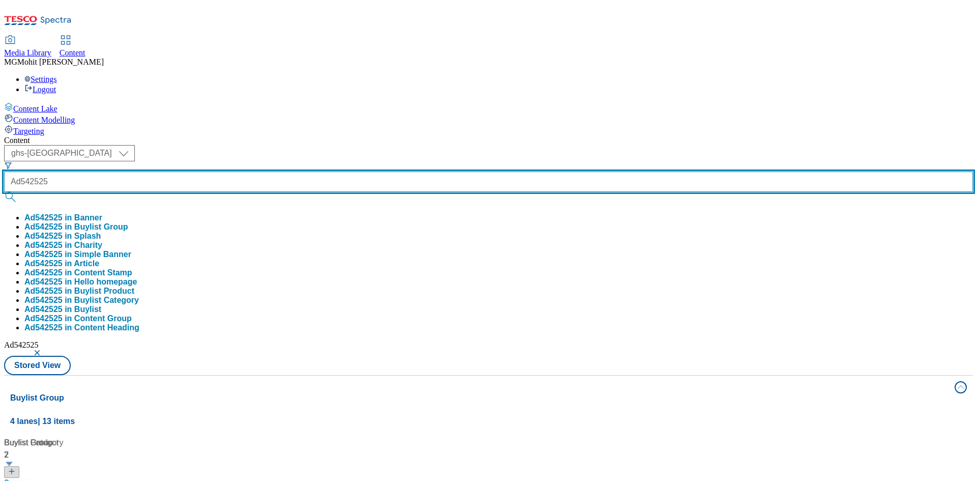
click at [256, 172] on input "Ad542525" at bounding box center [488, 182] width 969 height 20
paste input "499"
type input "Ad542499"
click at [4, 192] on button "submit" at bounding box center [11, 197] width 14 height 10
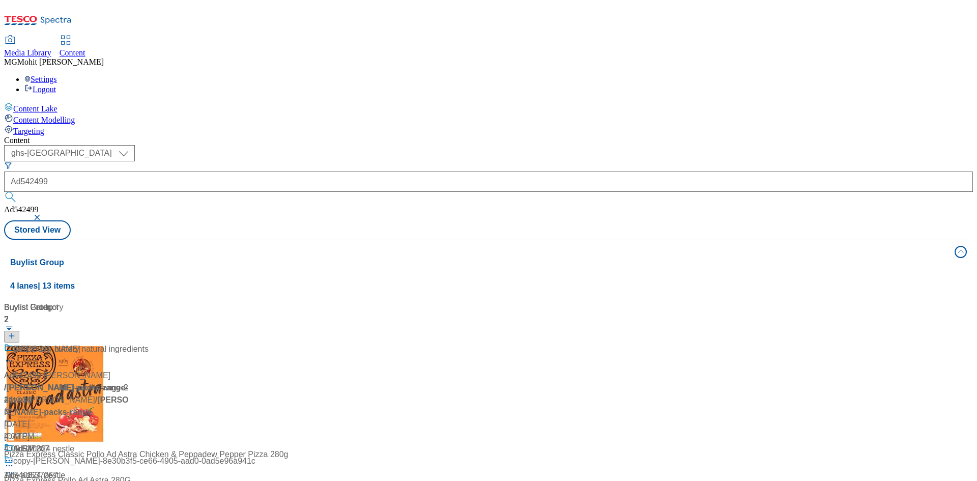
click at [360, 136] on div "Content ( optional ) ghs-roi ghs-uk ghs-uk Ad542499 Ad542499 Stored View Buylis…" at bounding box center [488, 410] width 969 height 548
click at [59, 343] on span "Palm oil free" at bounding box center [35, 349] width 45 height 13
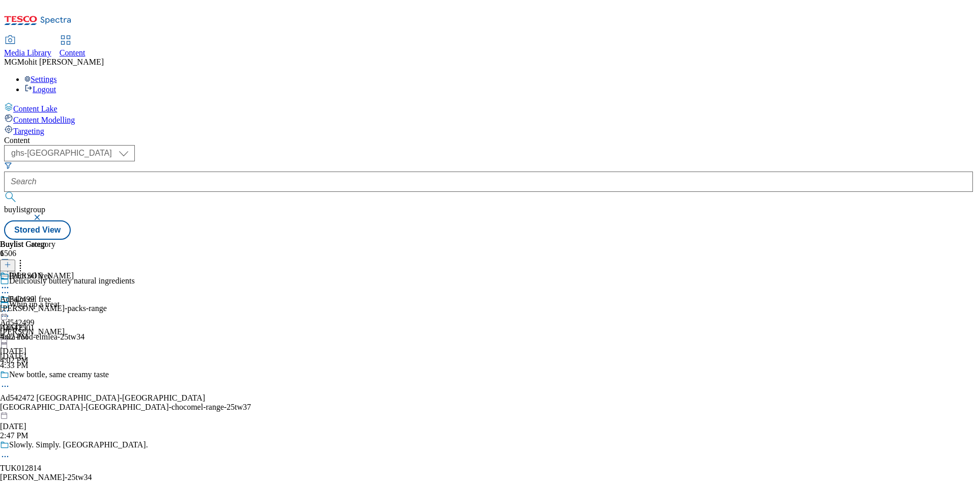
click at [10, 306] on icon at bounding box center [5, 311] width 10 height 10
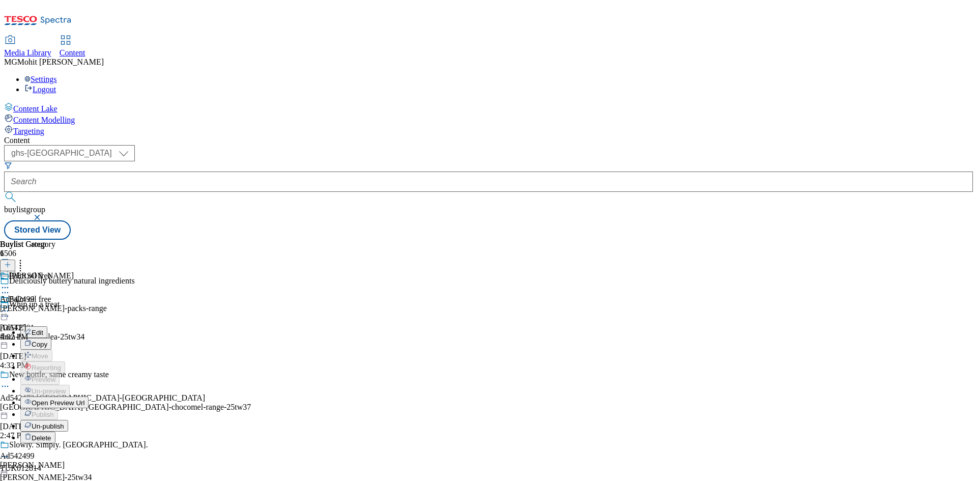
click at [43, 329] on span "Edit" at bounding box center [38, 333] width 12 height 8
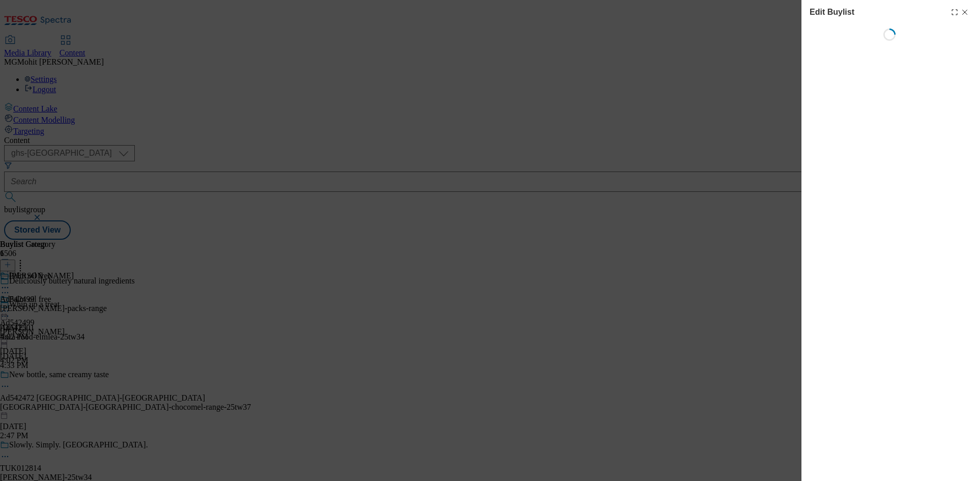
select select "tactical"
select select "supplier funded short term 1-3 weeks"
select select "dunnhumby"
select select "Banner"
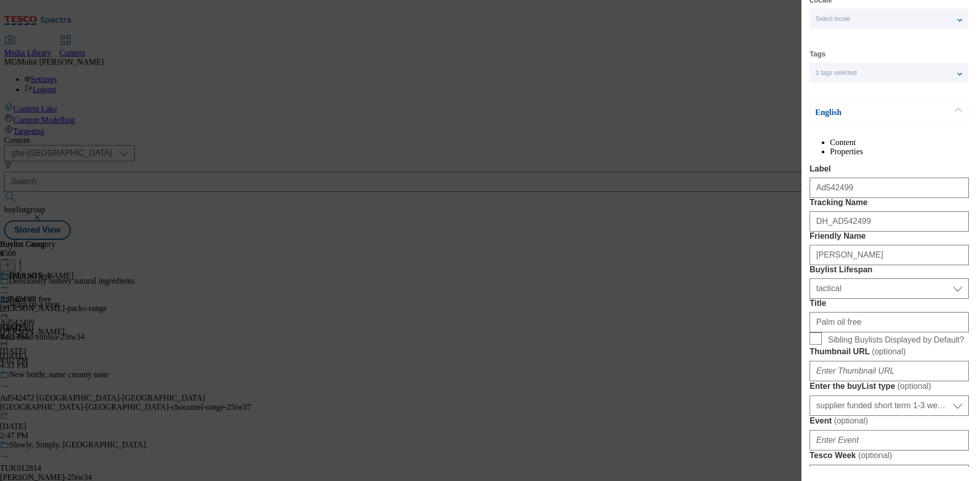
scroll to position [102, 0]
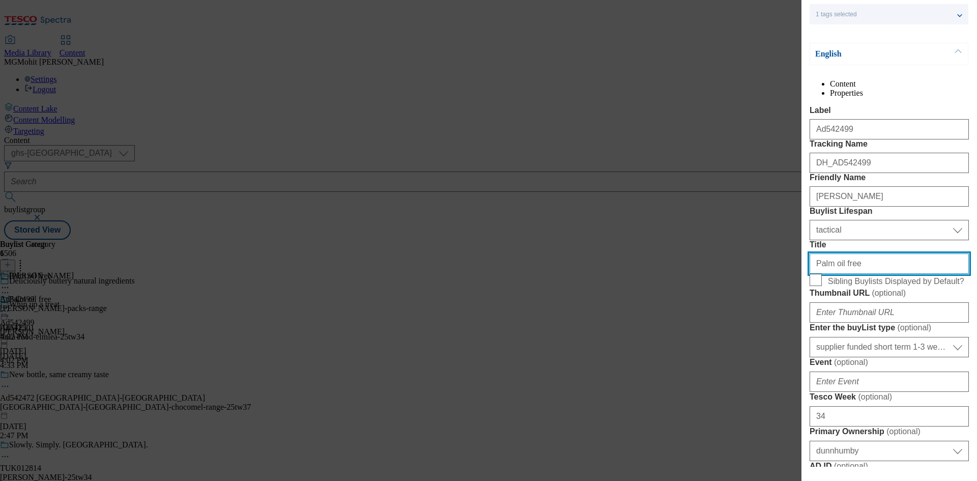
drag, startPoint x: 859, startPoint y: 353, endPoint x: 706, endPoint y: 355, distance: 153.2
click at [715, 353] on div "Edit Buylist Locale Select locale English Welsh Tags 1 tags selected fnf market…" at bounding box center [488, 240] width 977 height 481
paste input "no palm oil"
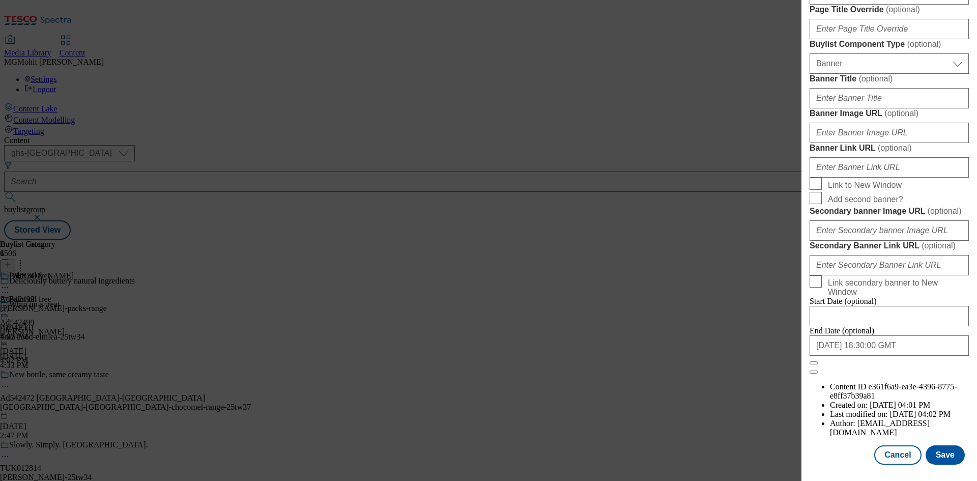
scroll to position [1054, 0]
type input "No palm oil"
click at [931, 449] on button "Save" at bounding box center [945, 454] width 39 height 19
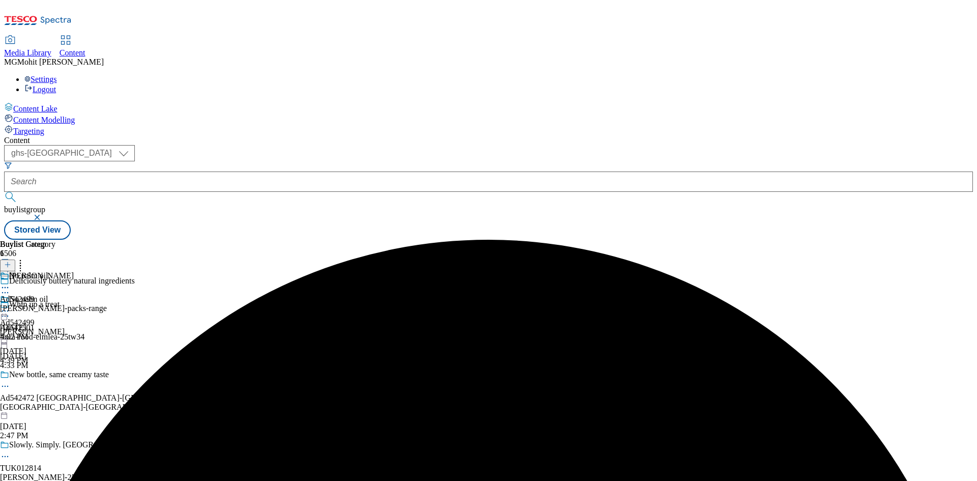
click at [10, 306] on icon at bounding box center [5, 311] width 10 height 10
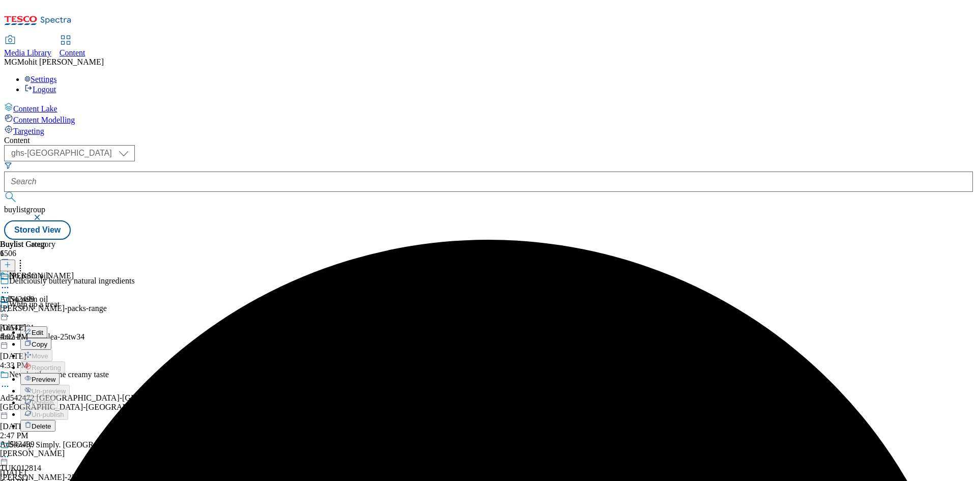
click at [60, 373] on button "Preview" at bounding box center [39, 379] width 39 height 12
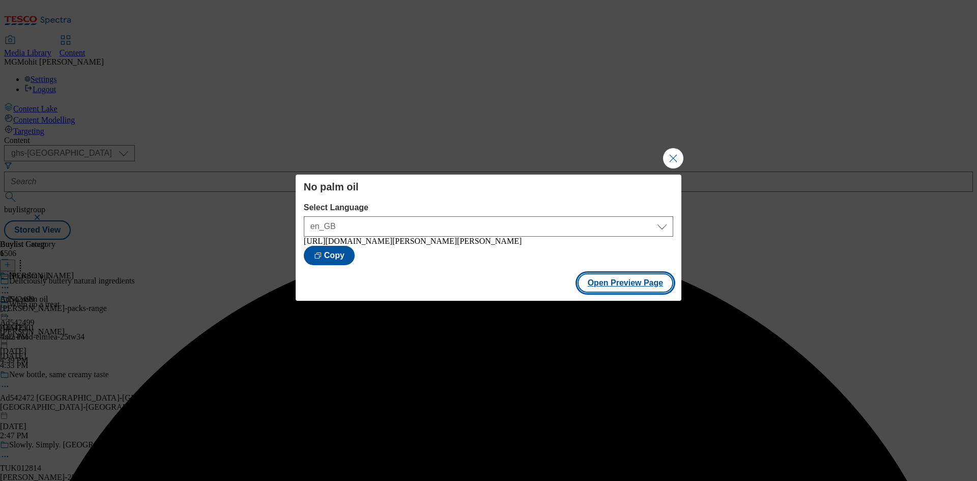
click at [624, 286] on button "Open Preview Page" at bounding box center [626, 282] width 96 height 19
